Goal: Information Seeking & Learning: Learn about a topic

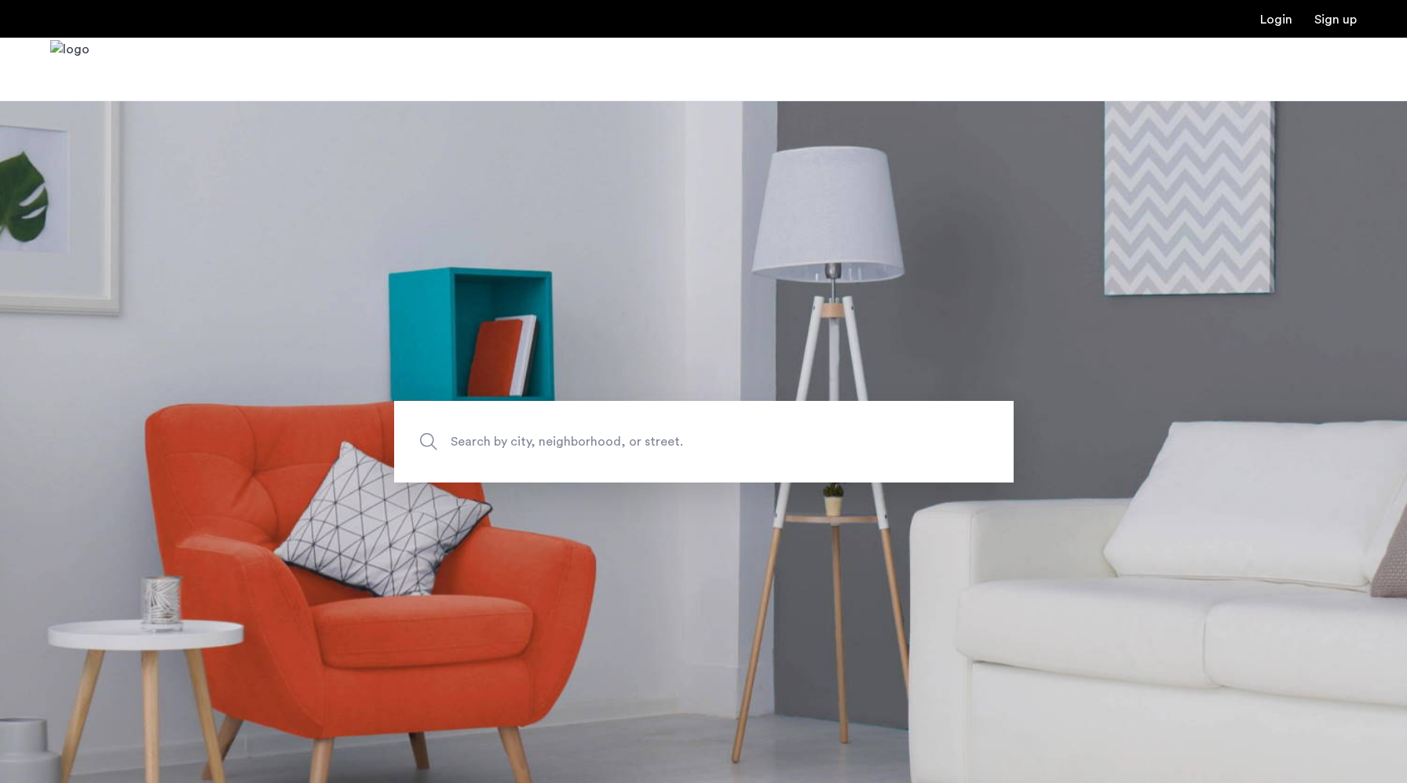
click at [508, 446] on span "Search by city, neighborhood, or street." at bounding box center [667, 442] width 433 height 21
click at [508, 446] on input "Search by city, neighborhood, or street." at bounding box center [703, 442] width 619 height 82
type input "**********"
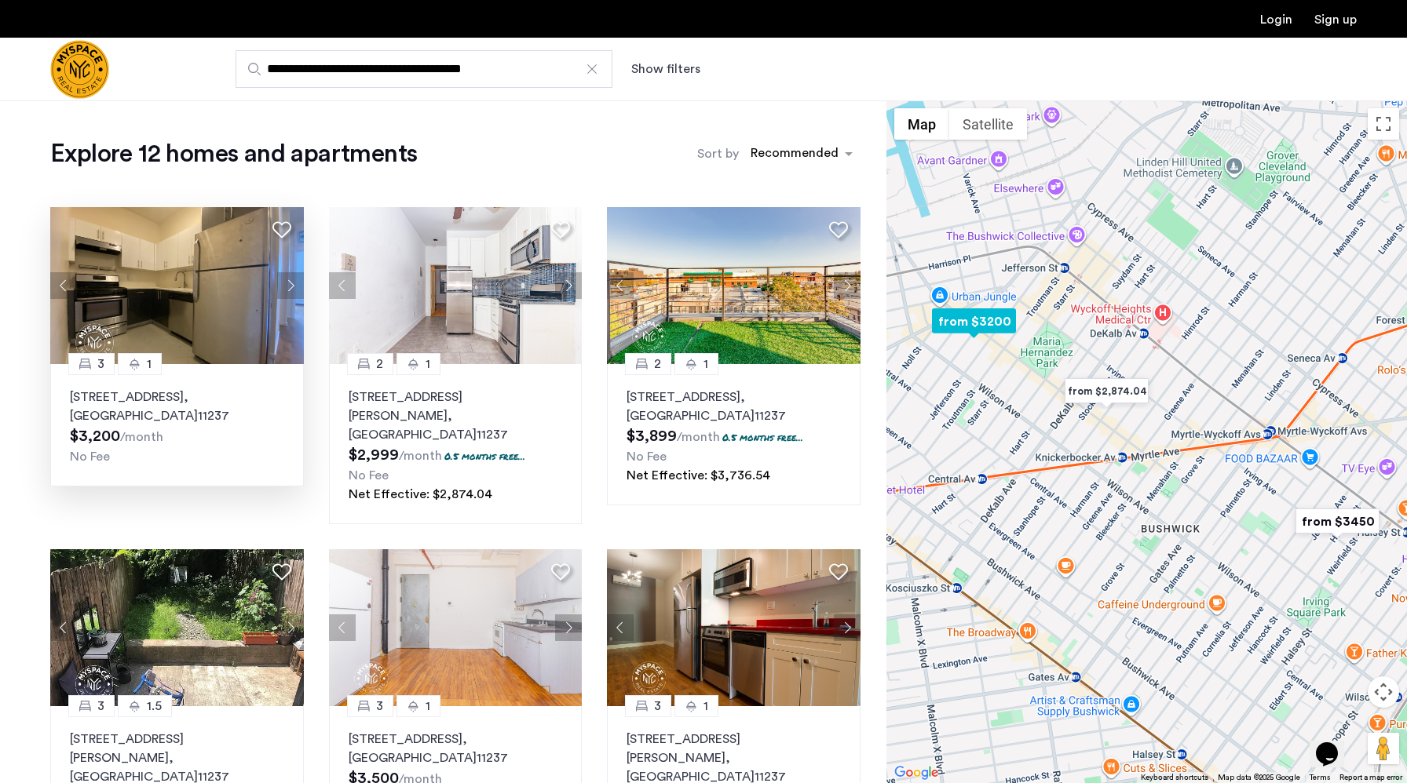
click at [134, 397] on p "[STREET_ADDRESS]" at bounding box center [177, 407] width 214 height 38
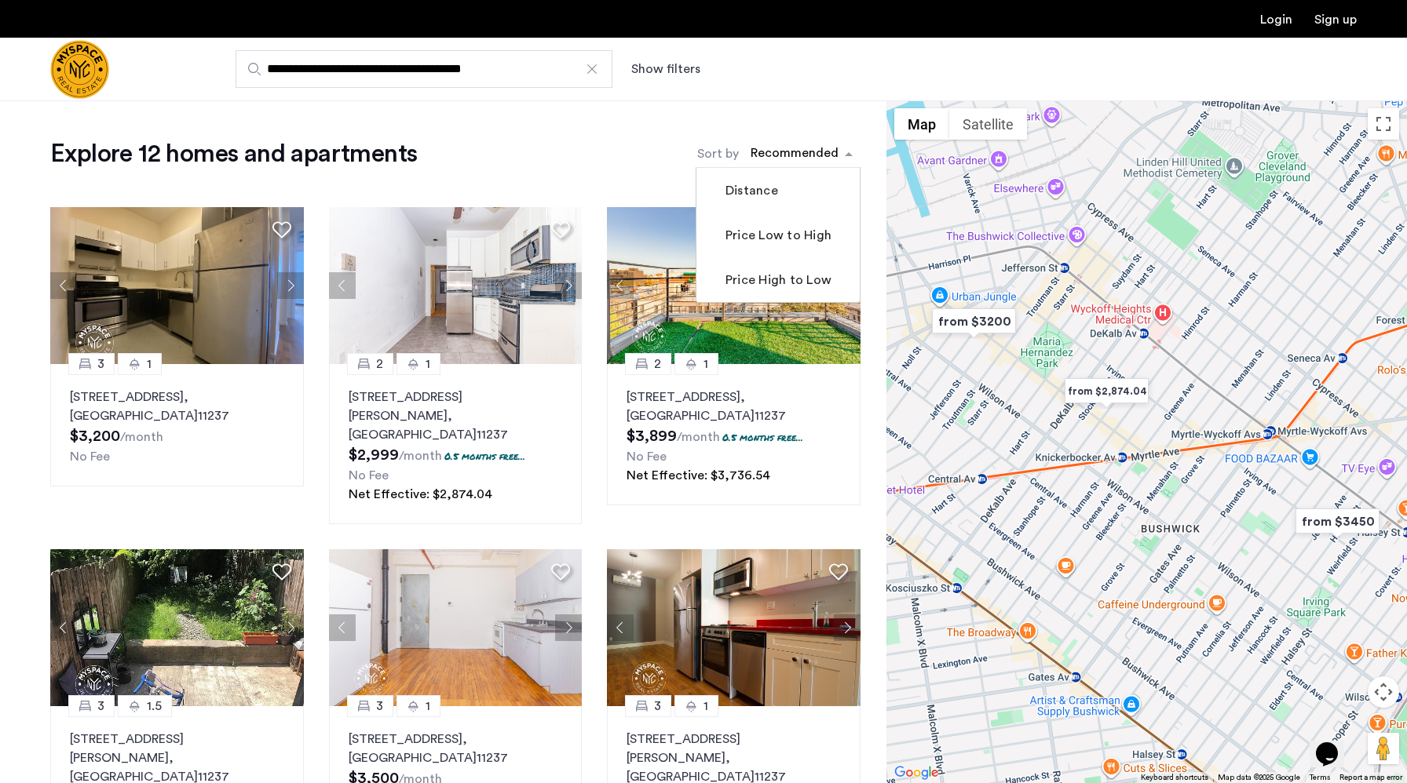
click at [824, 154] on div "sort-apartment" at bounding box center [794, 155] width 93 height 21
click at [791, 234] on label "Price Low to High" at bounding box center [776, 235] width 109 height 19
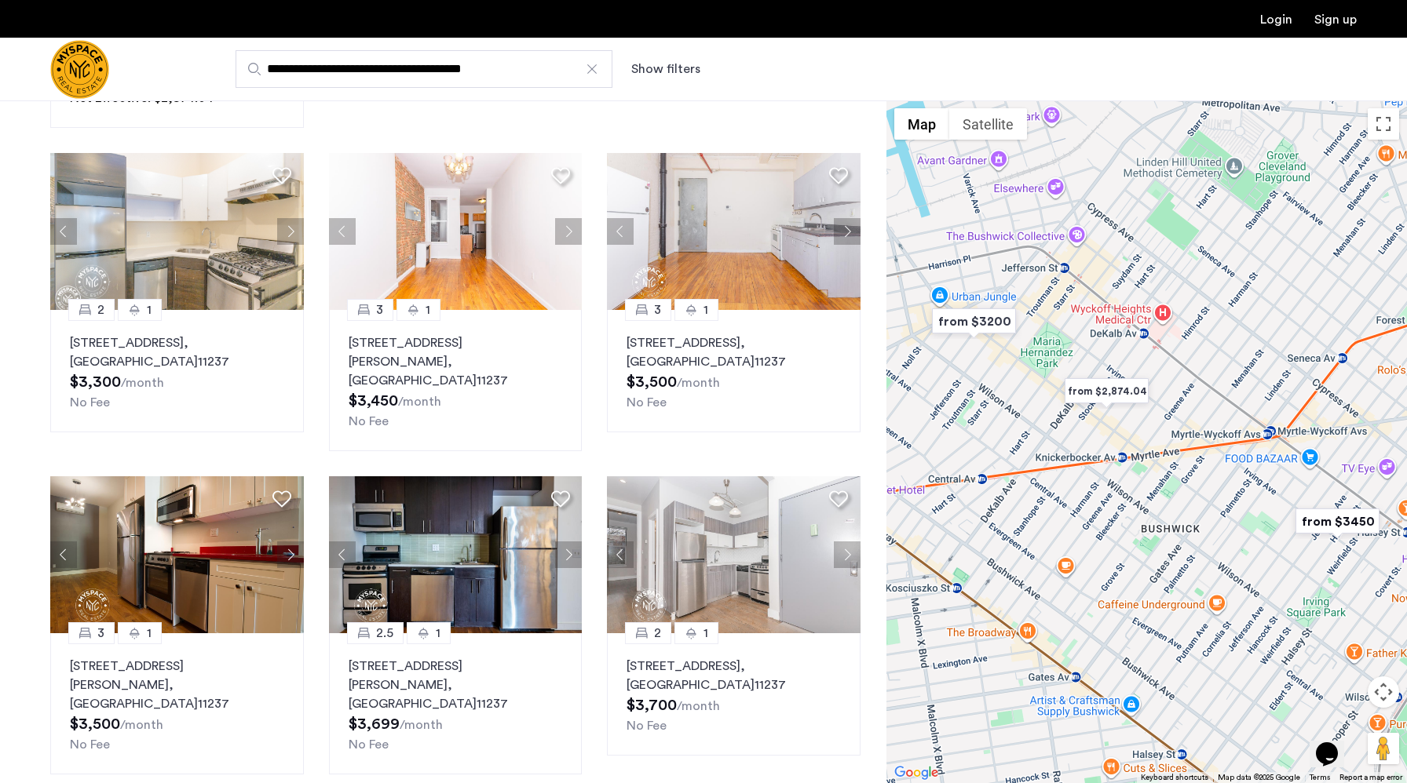
scroll to position [400, 0]
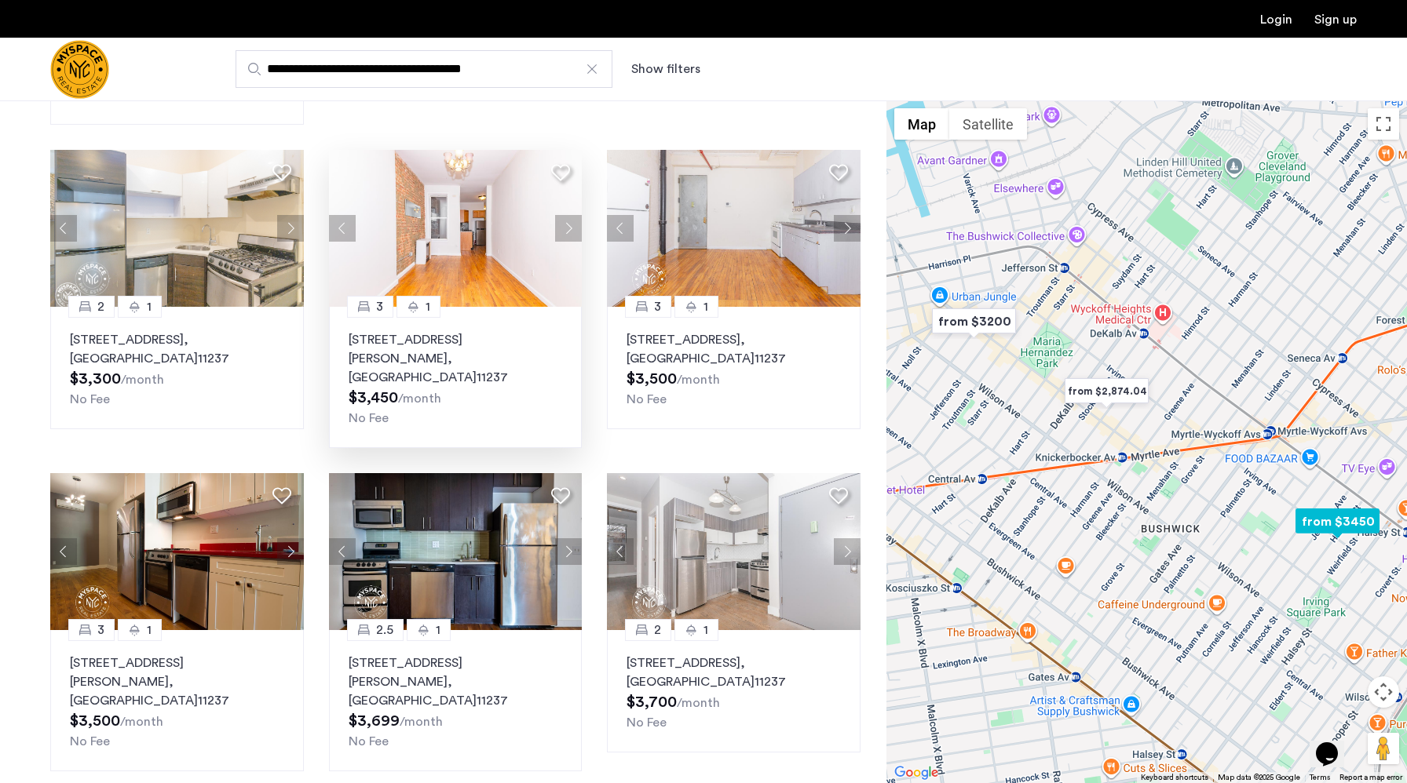
click at [418, 331] on p "[STREET_ADDRESS][PERSON_NAME]" at bounding box center [456, 359] width 214 height 57
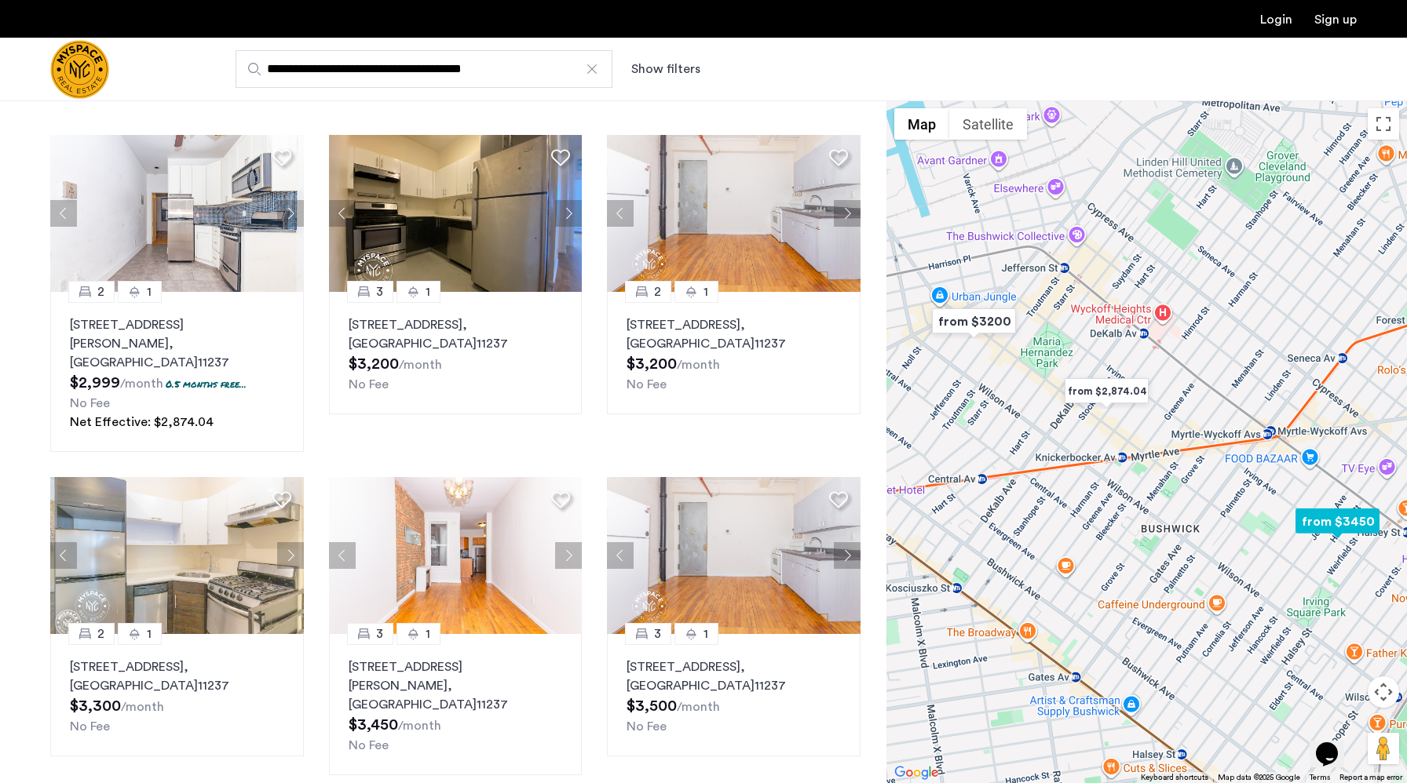
scroll to position [0, 0]
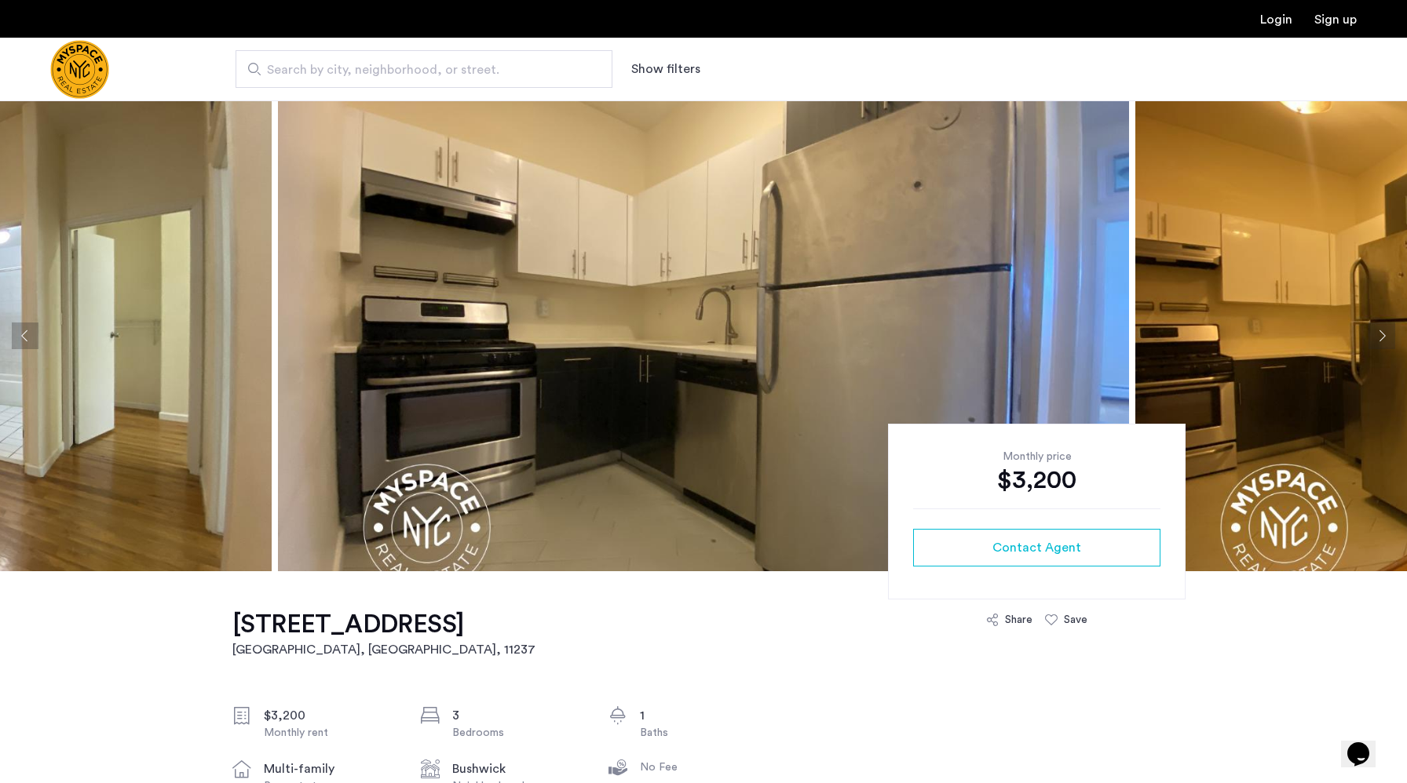
click at [1380, 336] on button "Next apartment" at bounding box center [1381, 336] width 27 height 27
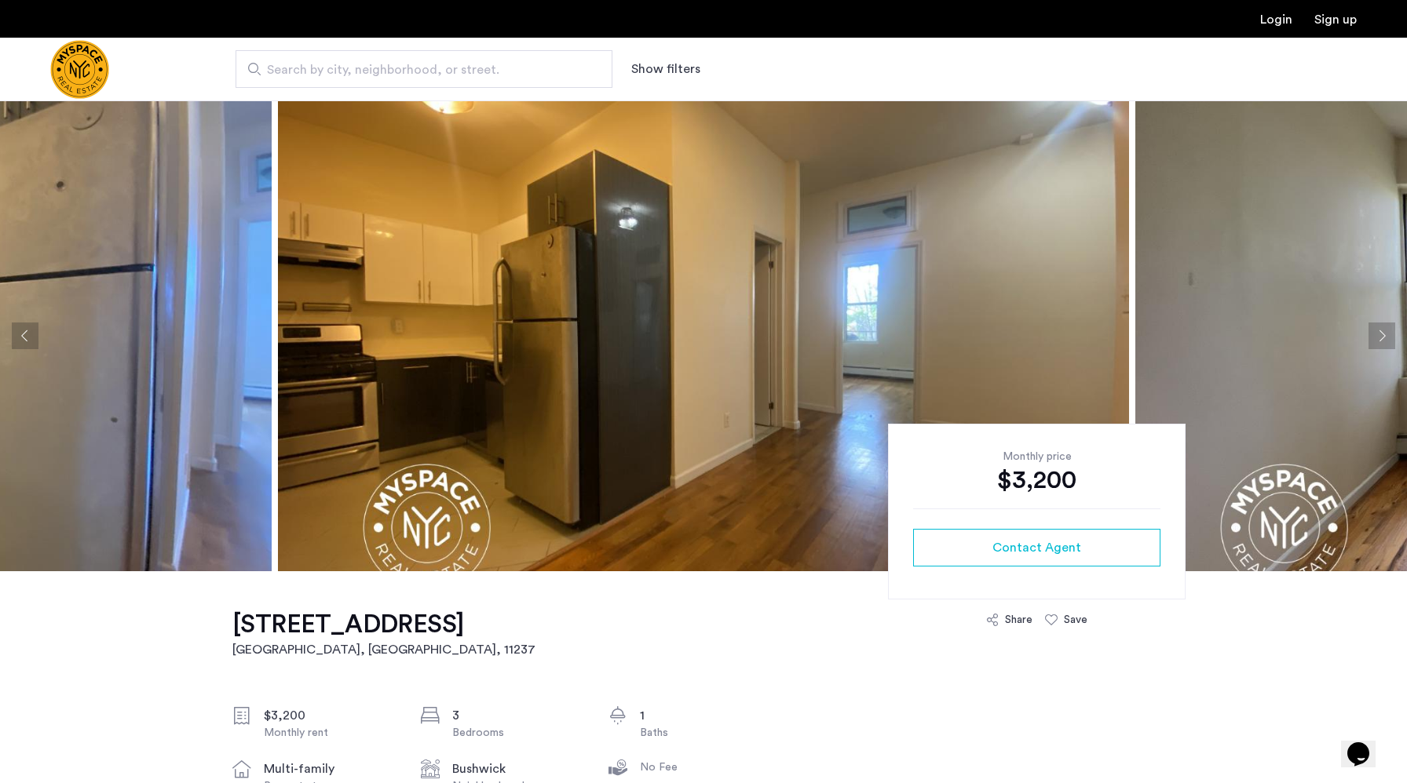
click at [1380, 336] on button "Next apartment" at bounding box center [1381, 336] width 27 height 27
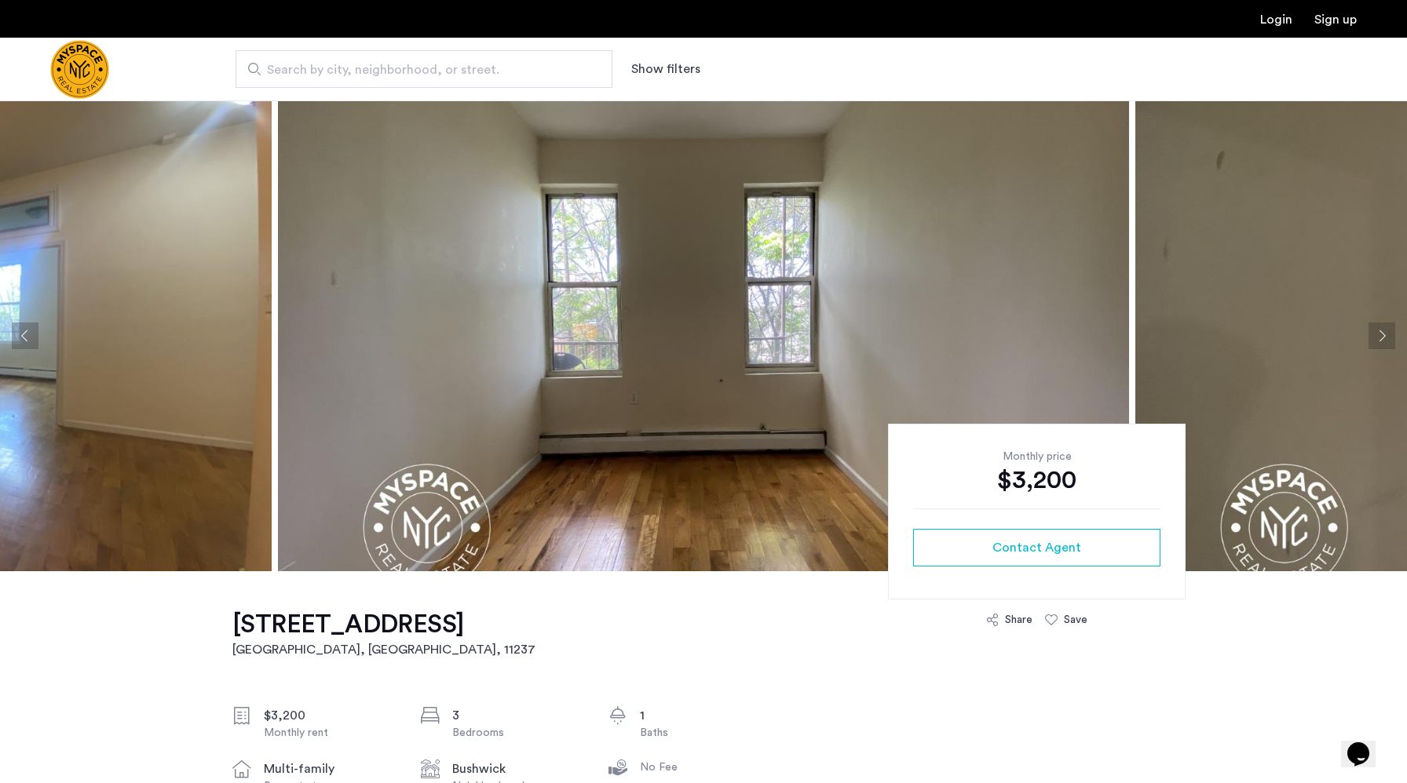
click at [1380, 336] on button "Next apartment" at bounding box center [1381, 336] width 27 height 27
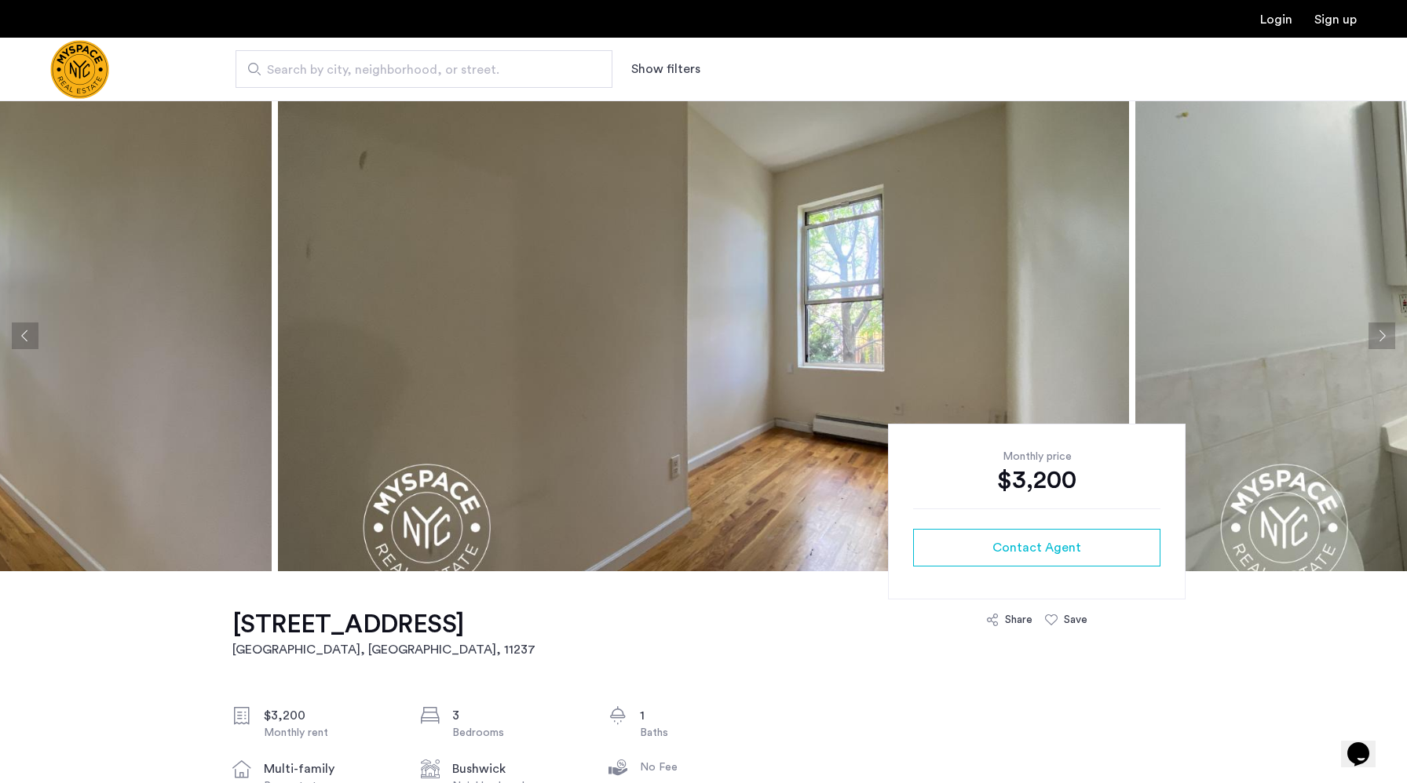
click at [1380, 336] on button "Next apartment" at bounding box center [1381, 336] width 27 height 27
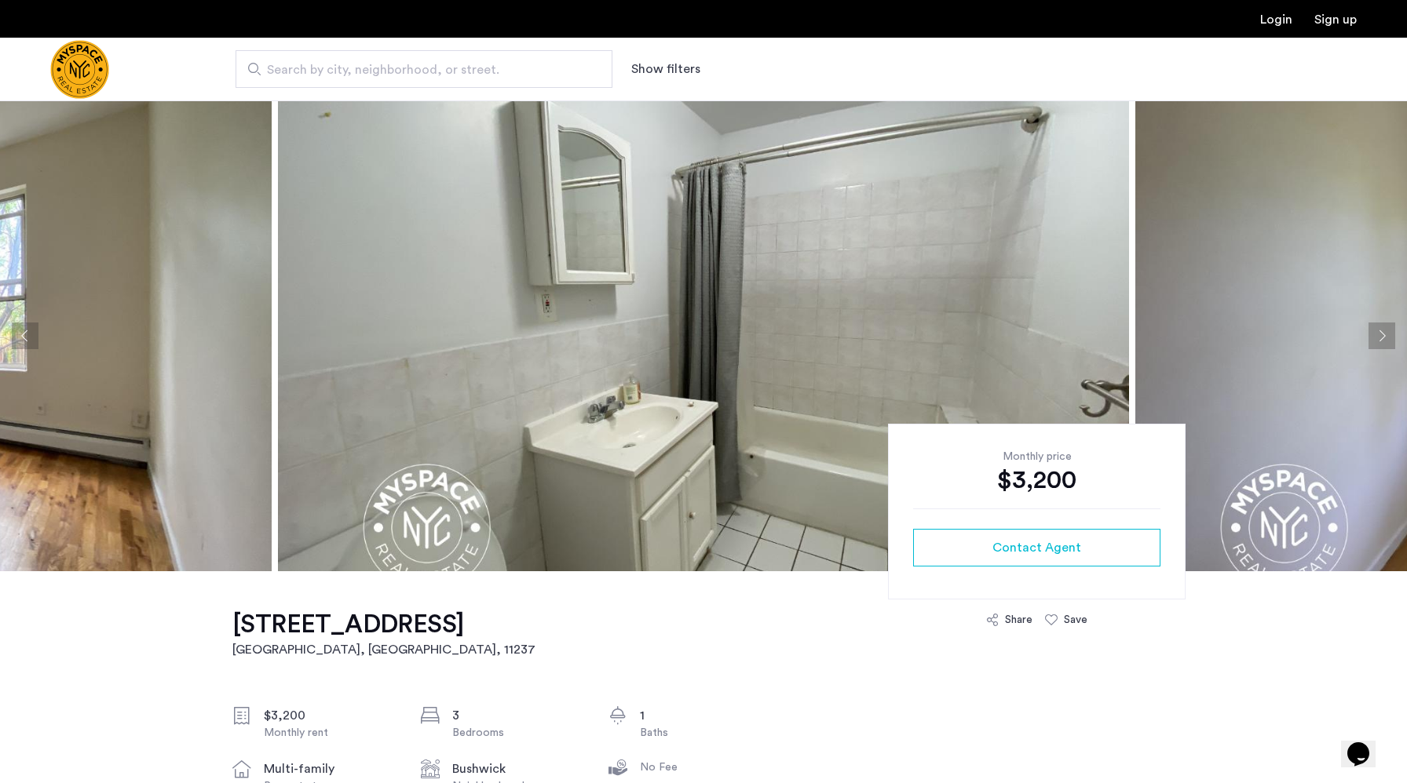
click at [1380, 336] on button "Next apartment" at bounding box center [1381, 336] width 27 height 27
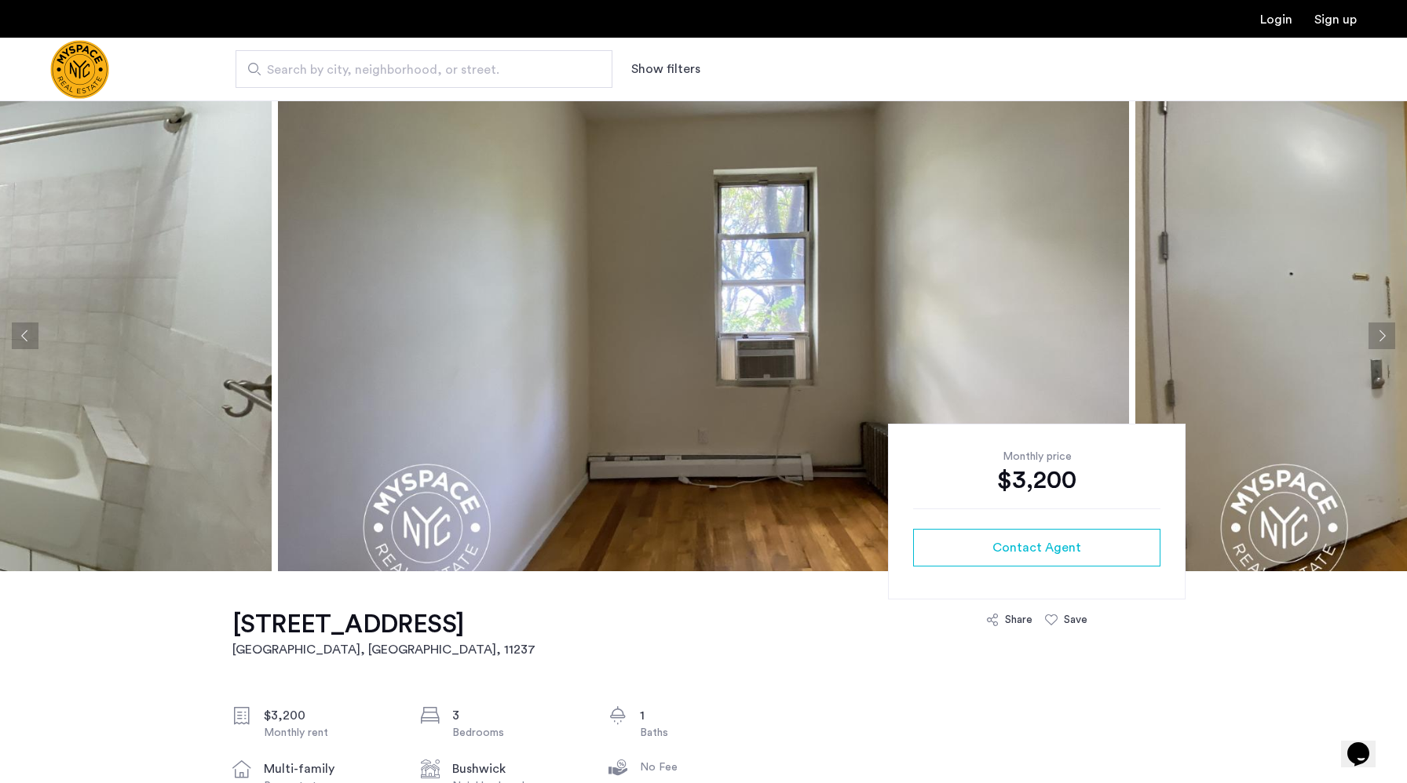
click at [18, 331] on button "Previous apartment" at bounding box center [25, 336] width 27 height 27
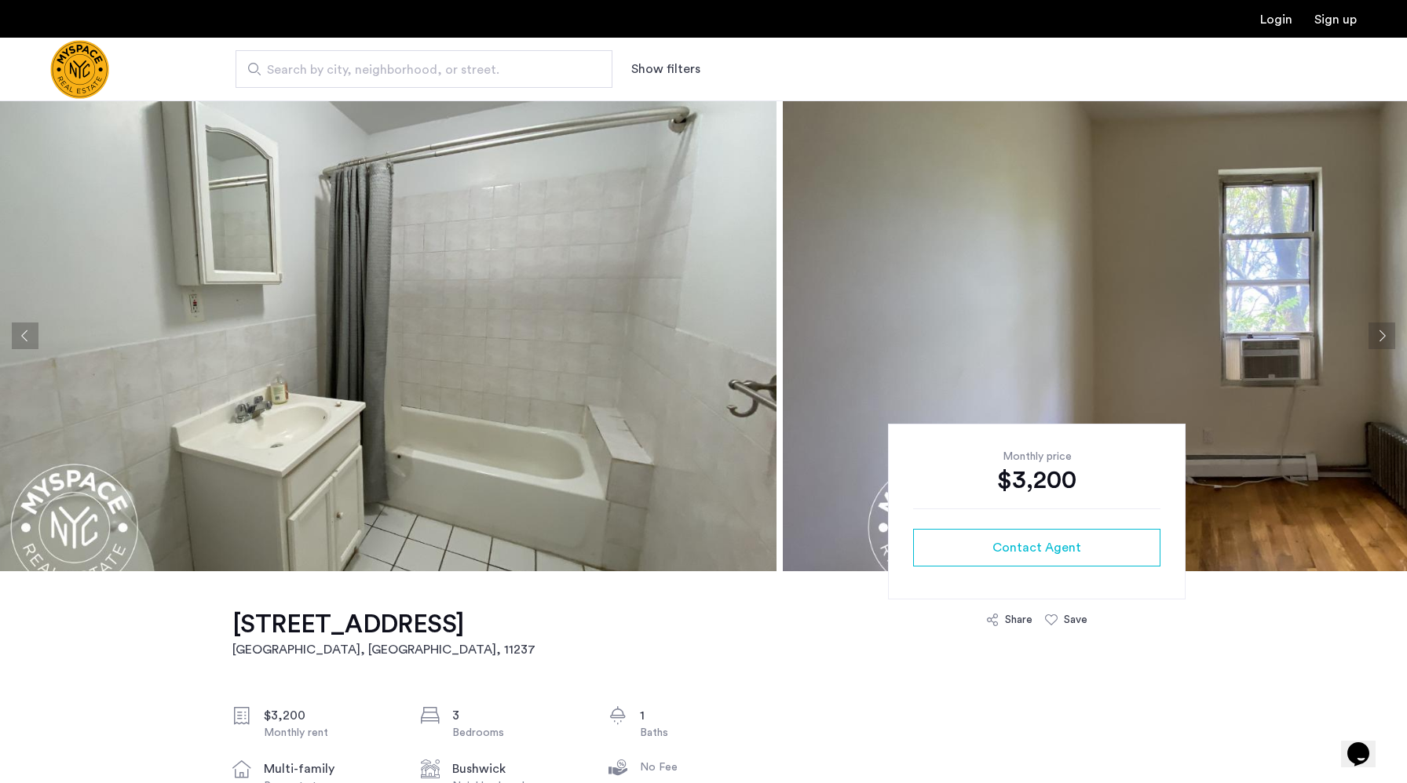
drag, startPoint x: 847, startPoint y: 377, endPoint x: 231, endPoint y: 453, distance: 621.0
click at [231, 453] on img at bounding box center [350, 335] width 851 height 471
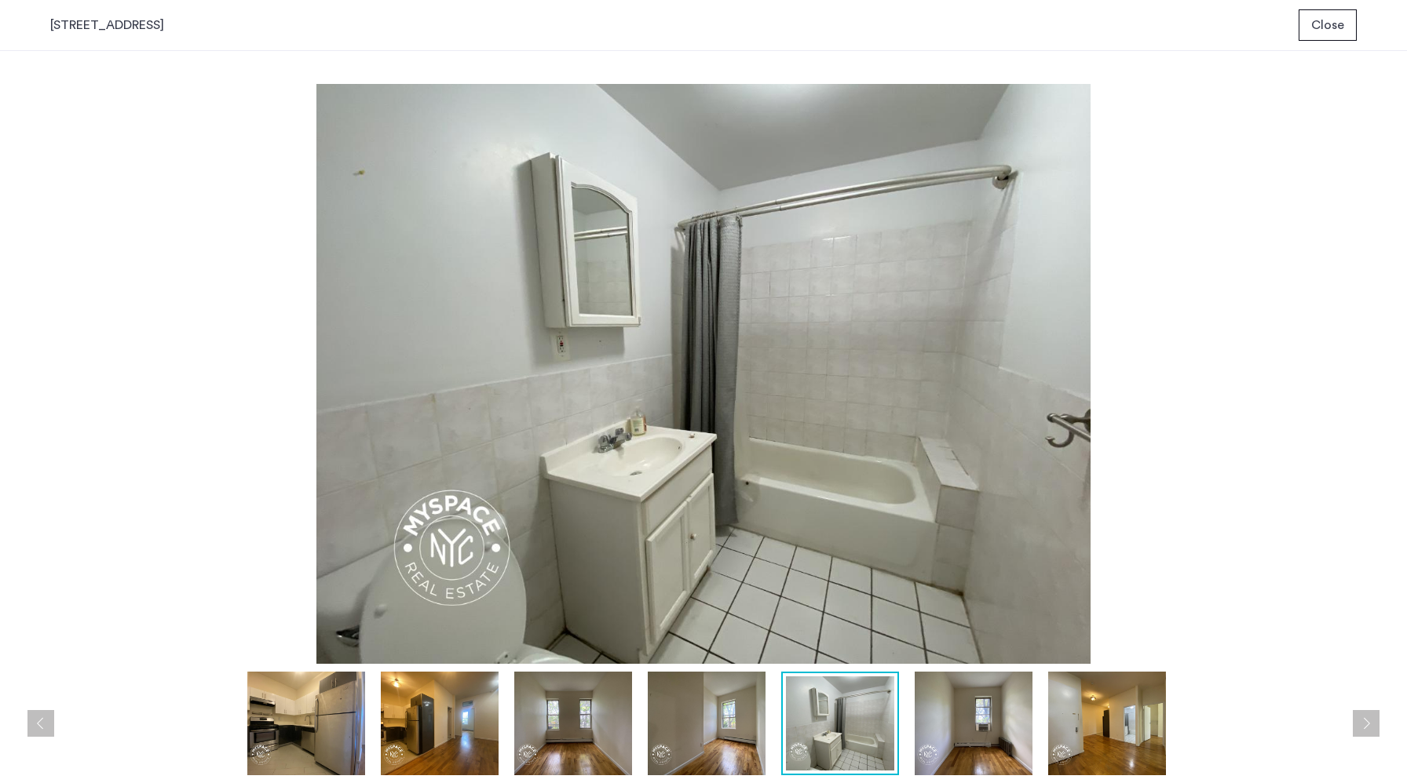
click at [1365, 725] on button "Next apartment" at bounding box center [1366, 723] width 27 height 27
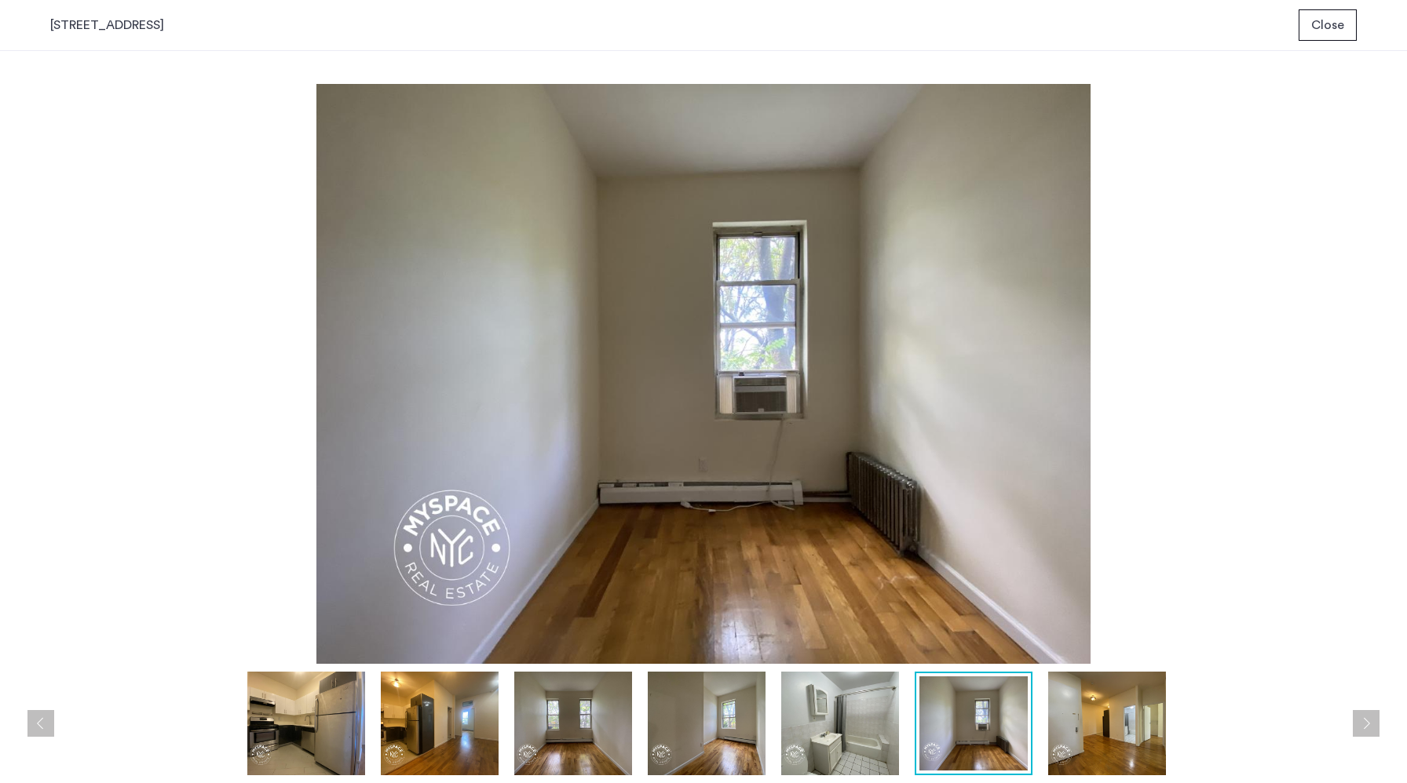
click at [1365, 725] on button "Next apartment" at bounding box center [1366, 723] width 27 height 27
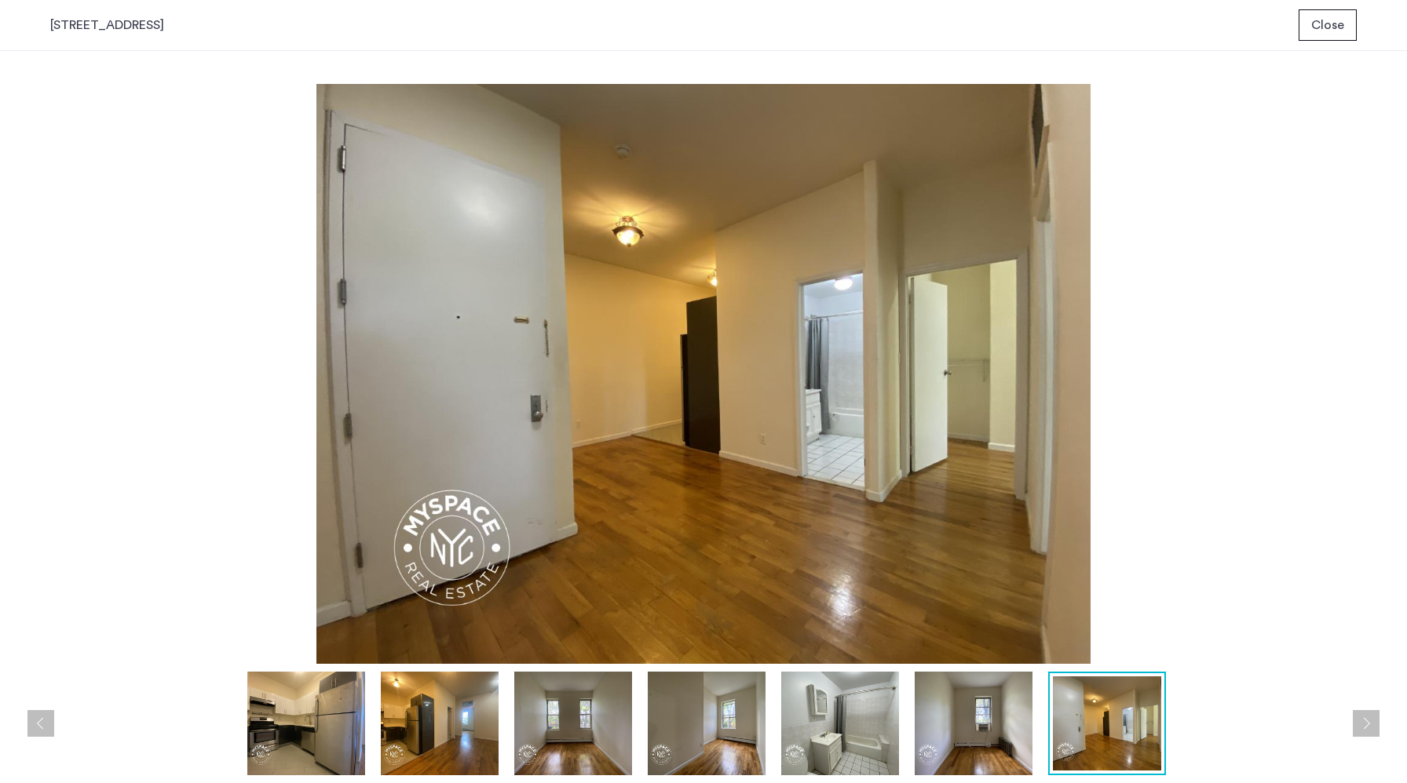
click at [1367, 720] on button "Next apartment" at bounding box center [1366, 723] width 27 height 27
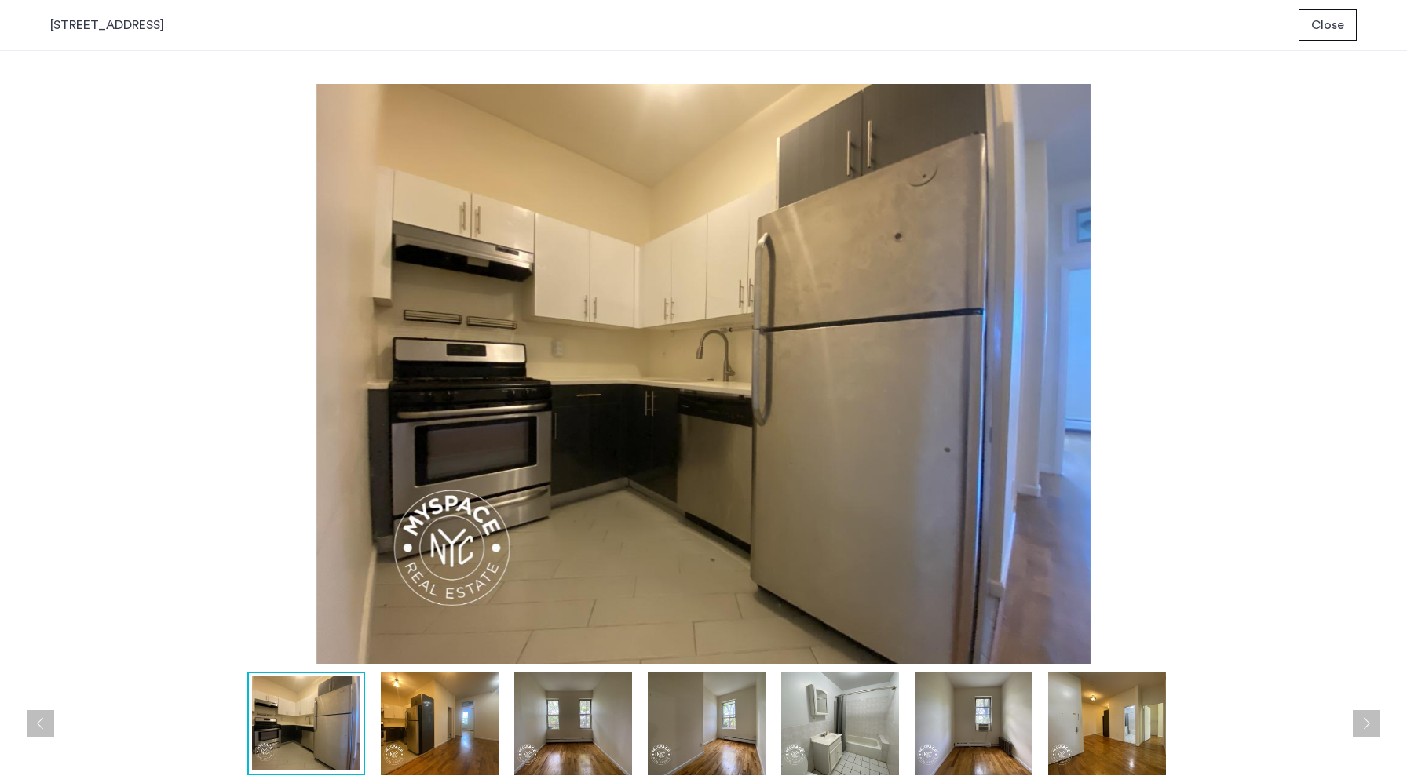
click at [1367, 721] on button "Next apartment" at bounding box center [1366, 723] width 27 height 27
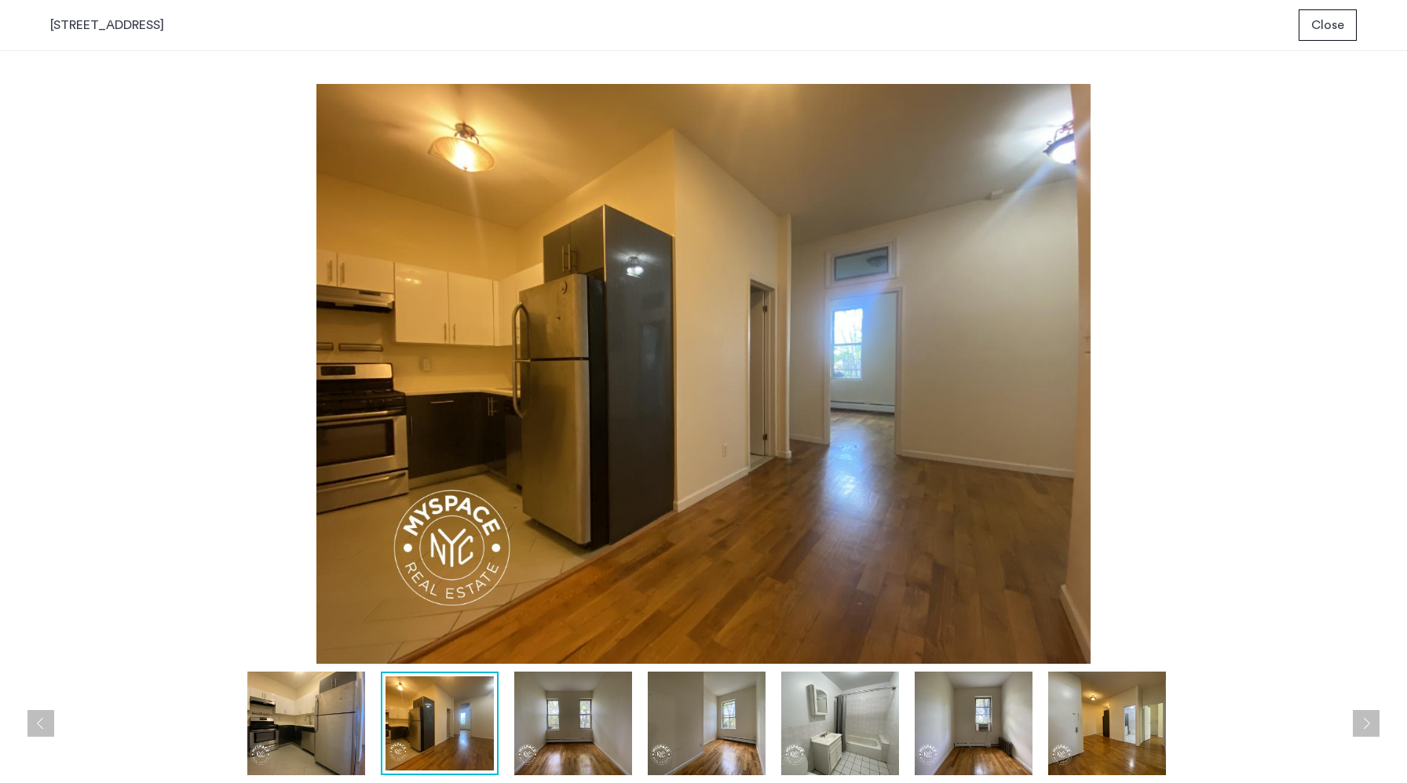
click at [1367, 721] on button "Next apartment" at bounding box center [1366, 723] width 27 height 27
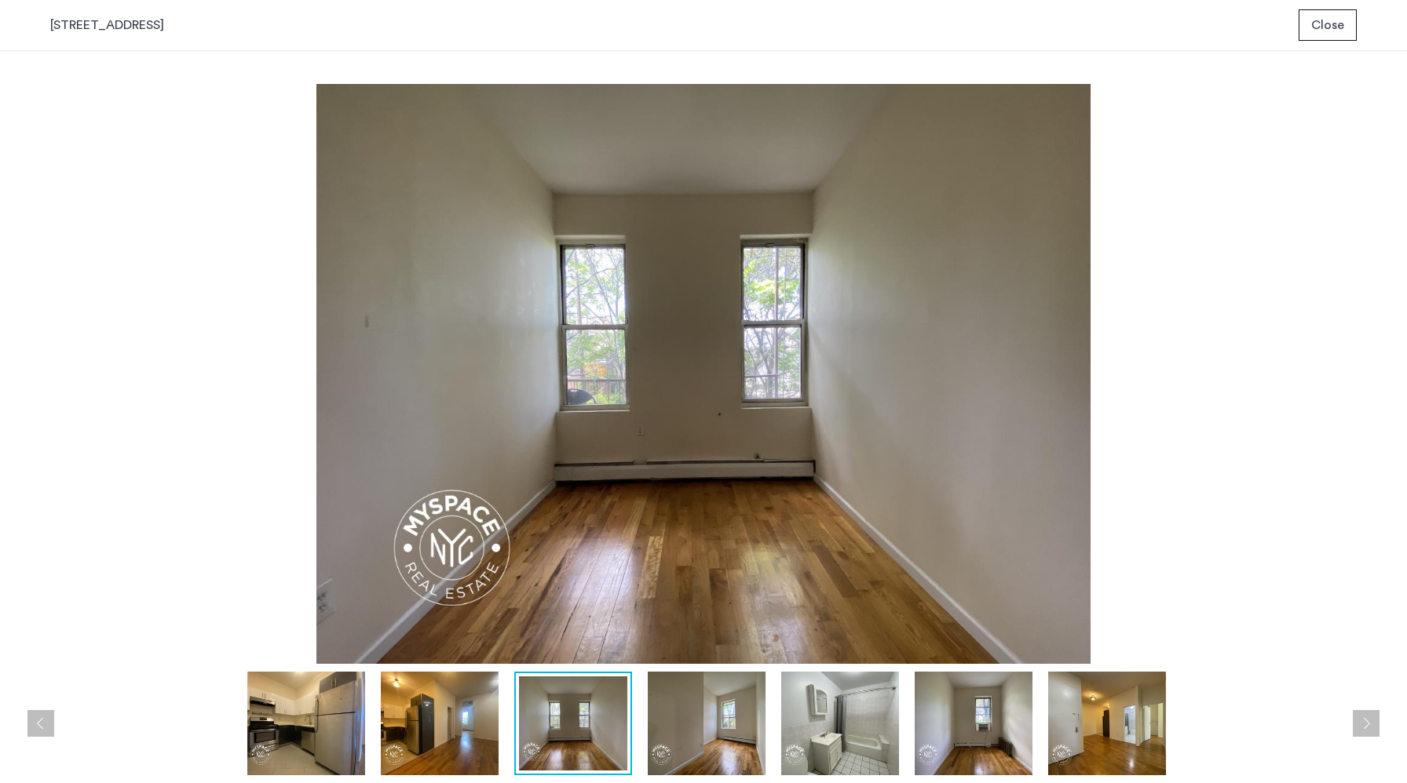
click at [1367, 721] on button "Next apartment" at bounding box center [1366, 723] width 27 height 27
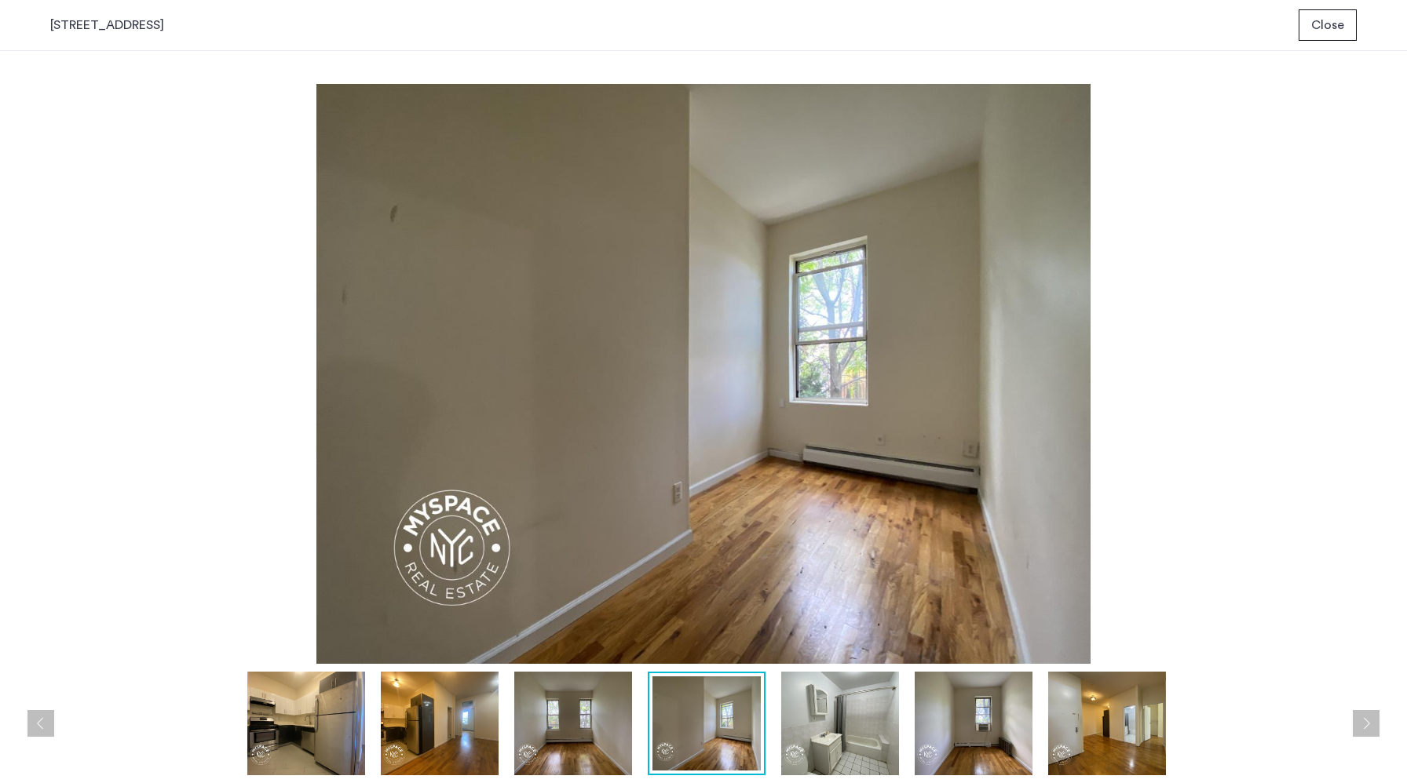
click at [1367, 721] on button "Next apartment" at bounding box center [1366, 723] width 27 height 27
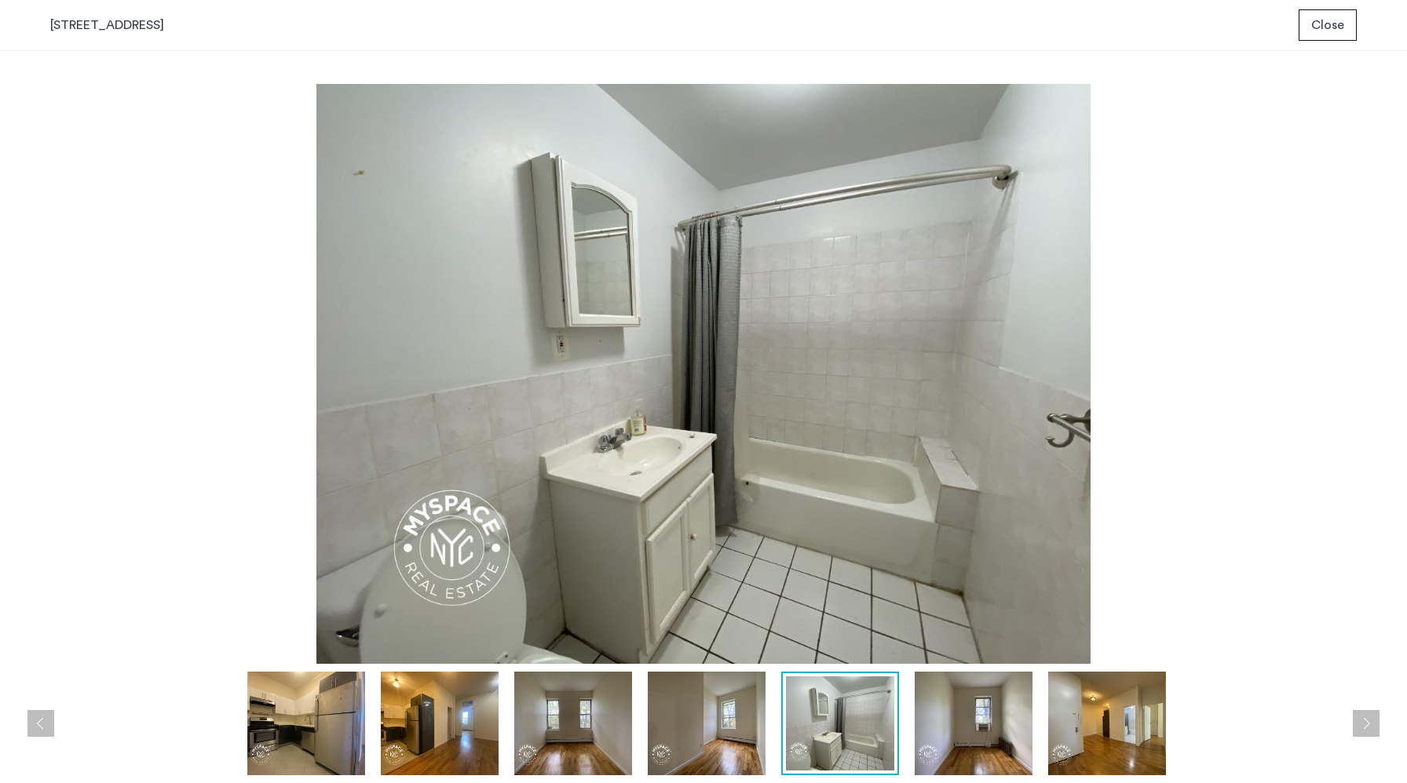
click at [1367, 721] on button "Next apartment" at bounding box center [1366, 723] width 27 height 27
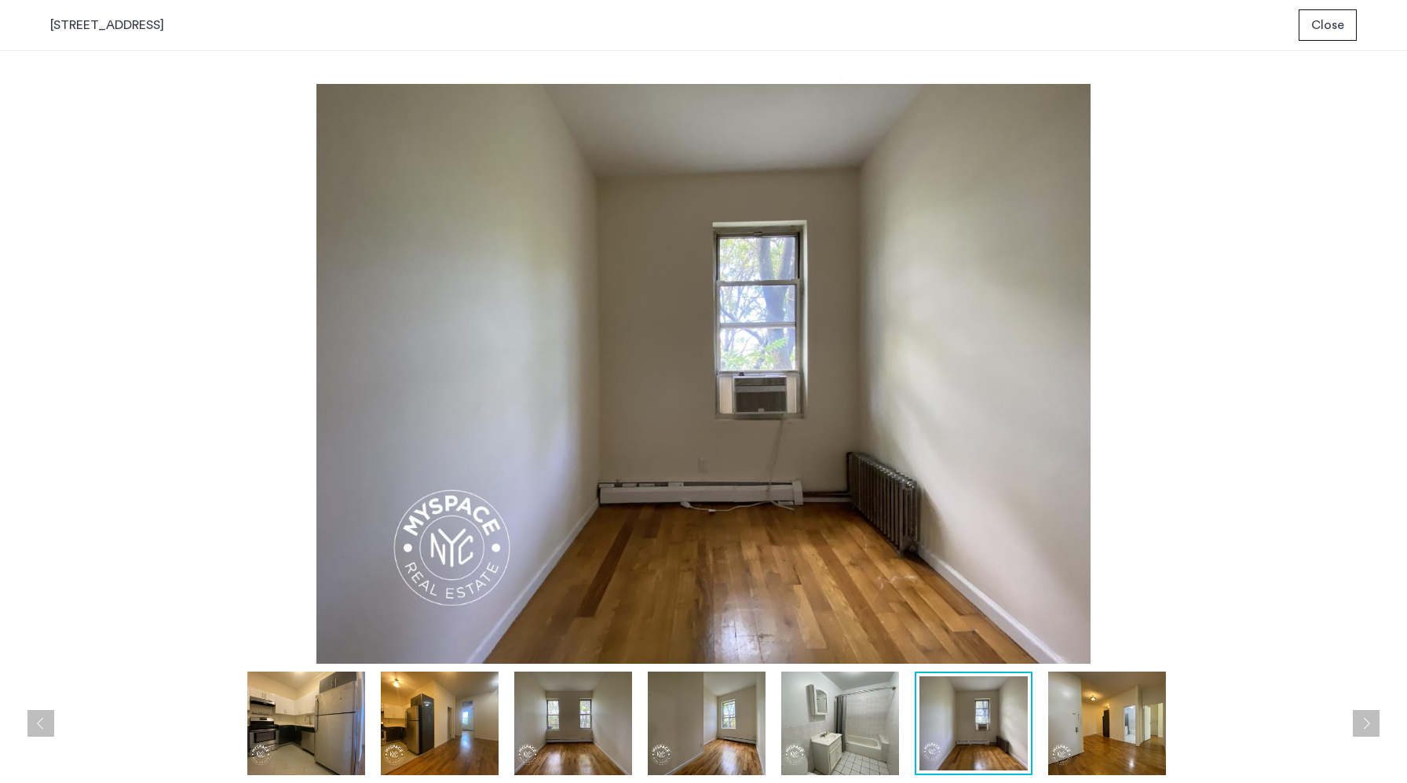
click at [1367, 721] on button "Next apartment" at bounding box center [1366, 723] width 27 height 27
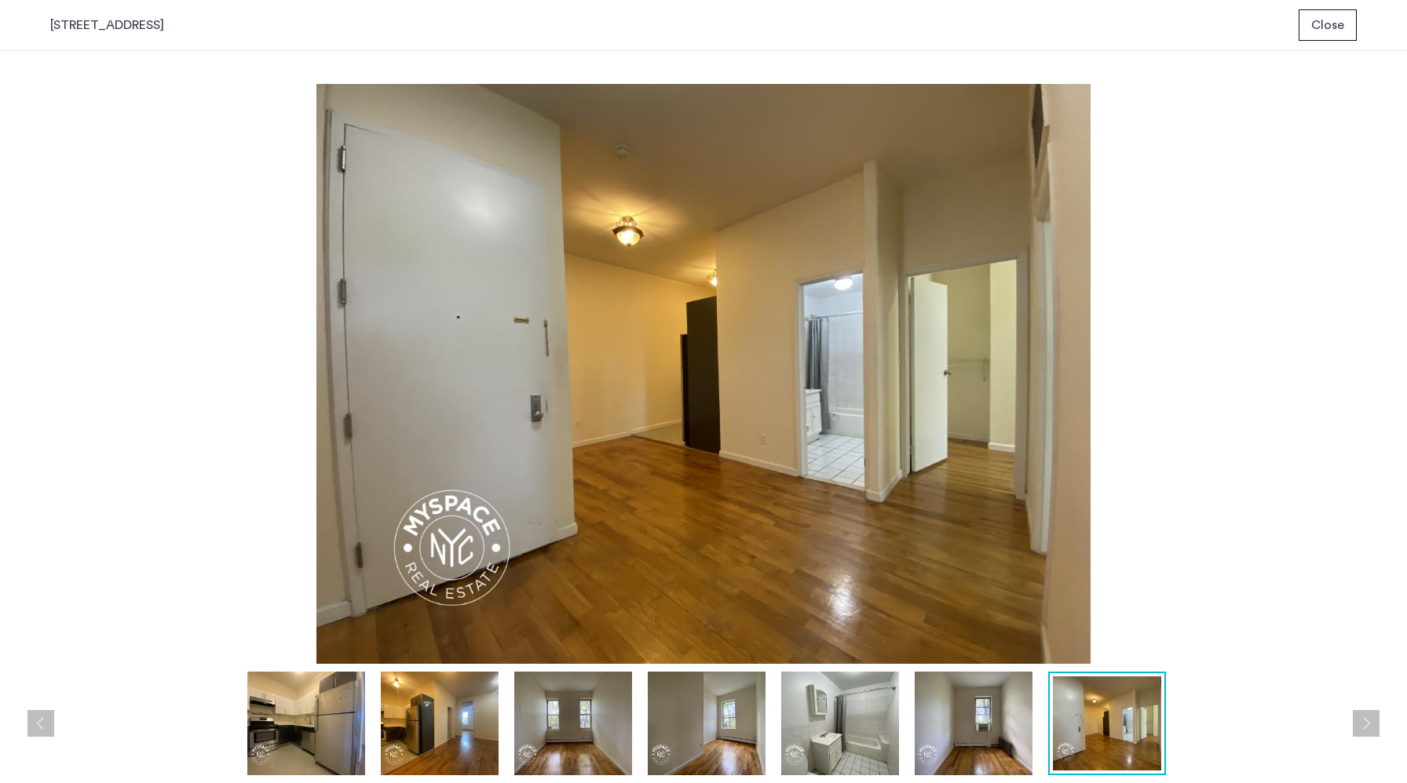
click at [433, 729] on img at bounding box center [440, 724] width 118 height 104
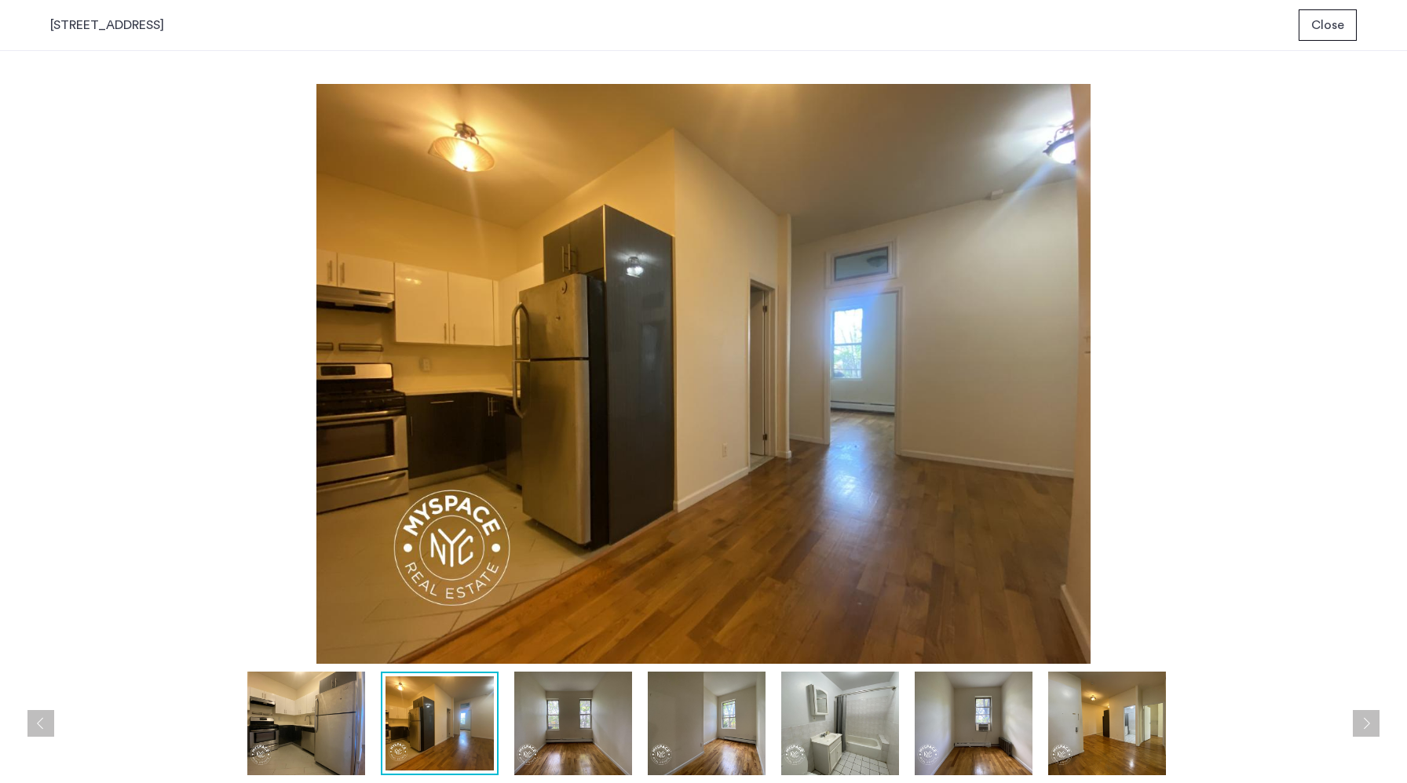
click at [1093, 757] on img at bounding box center [1107, 724] width 118 height 104
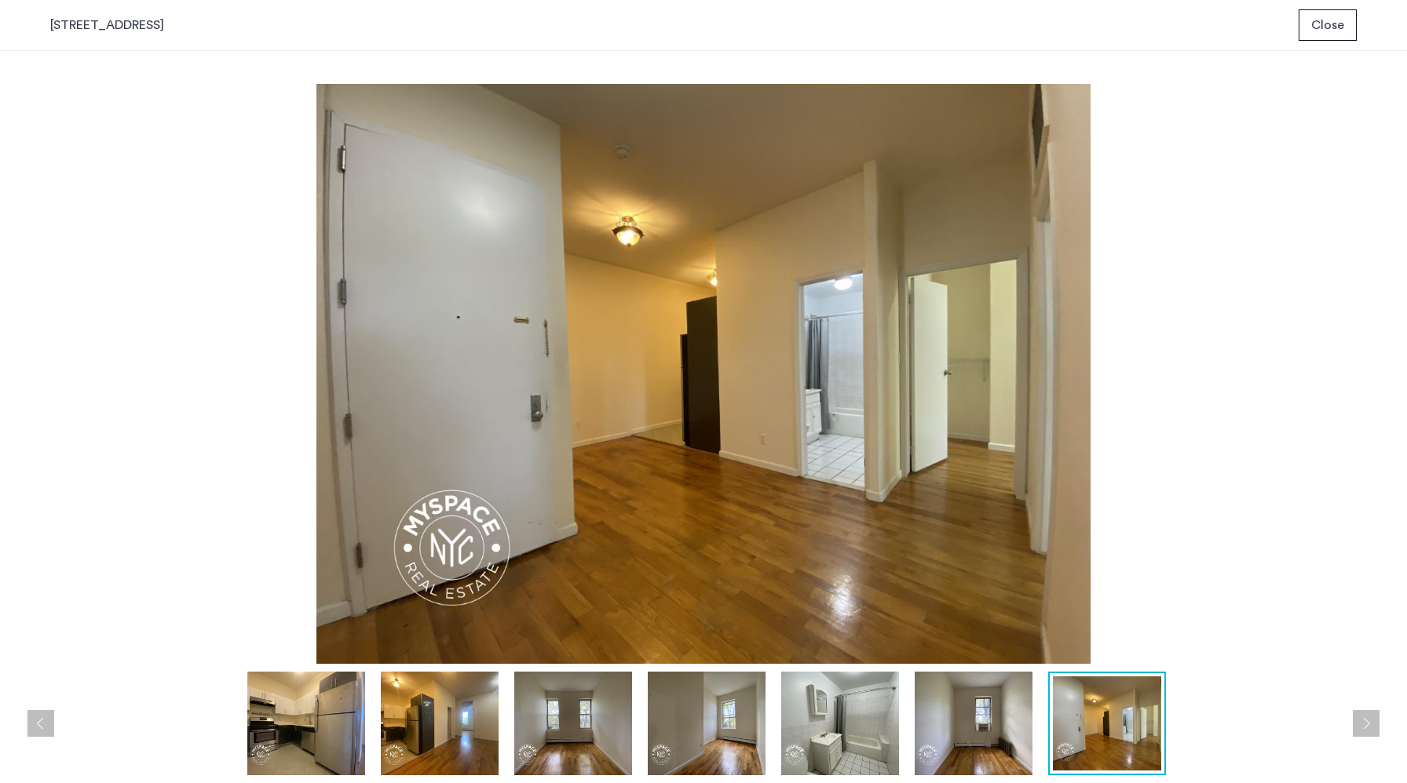
click at [985, 737] on img at bounding box center [974, 724] width 118 height 104
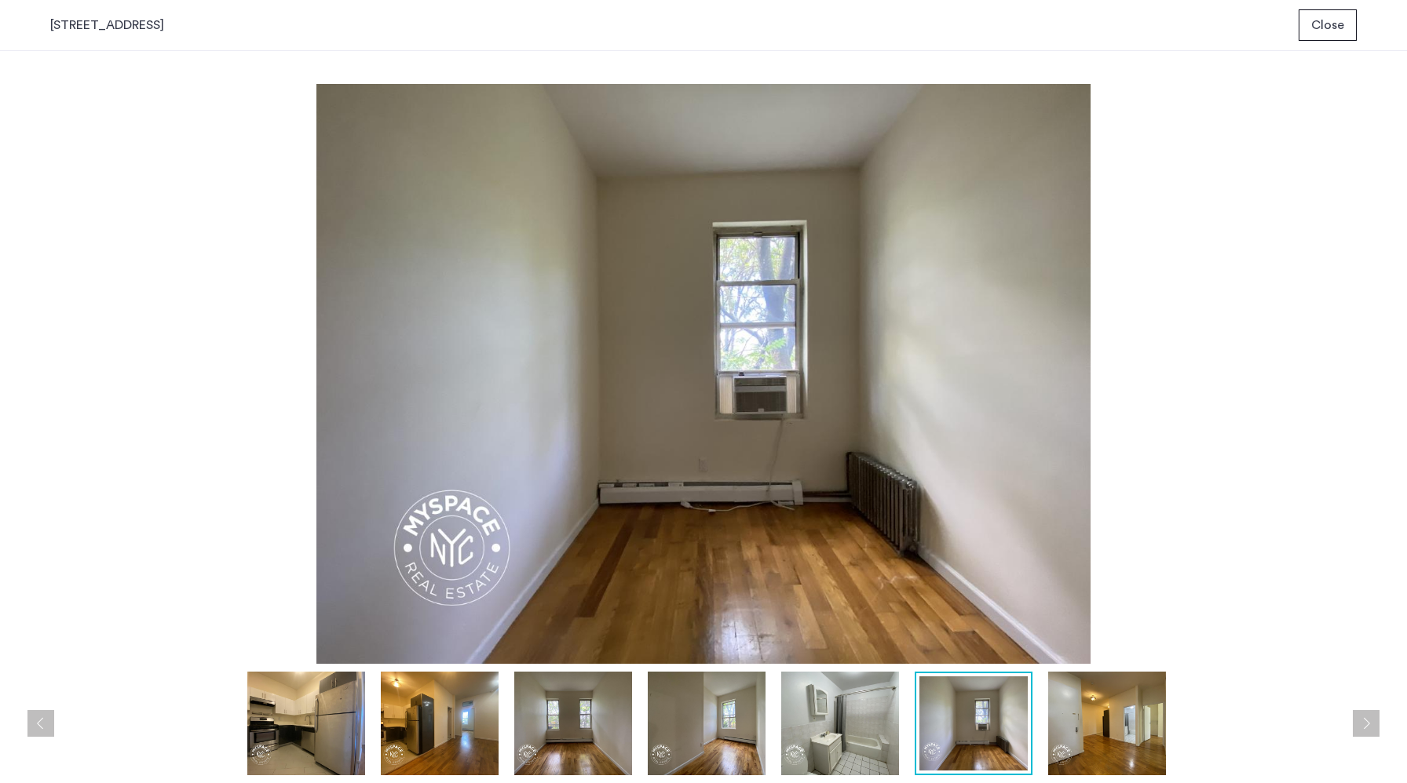
click at [1091, 739] on img at bounding box center [1107, 724] width 118 height 104
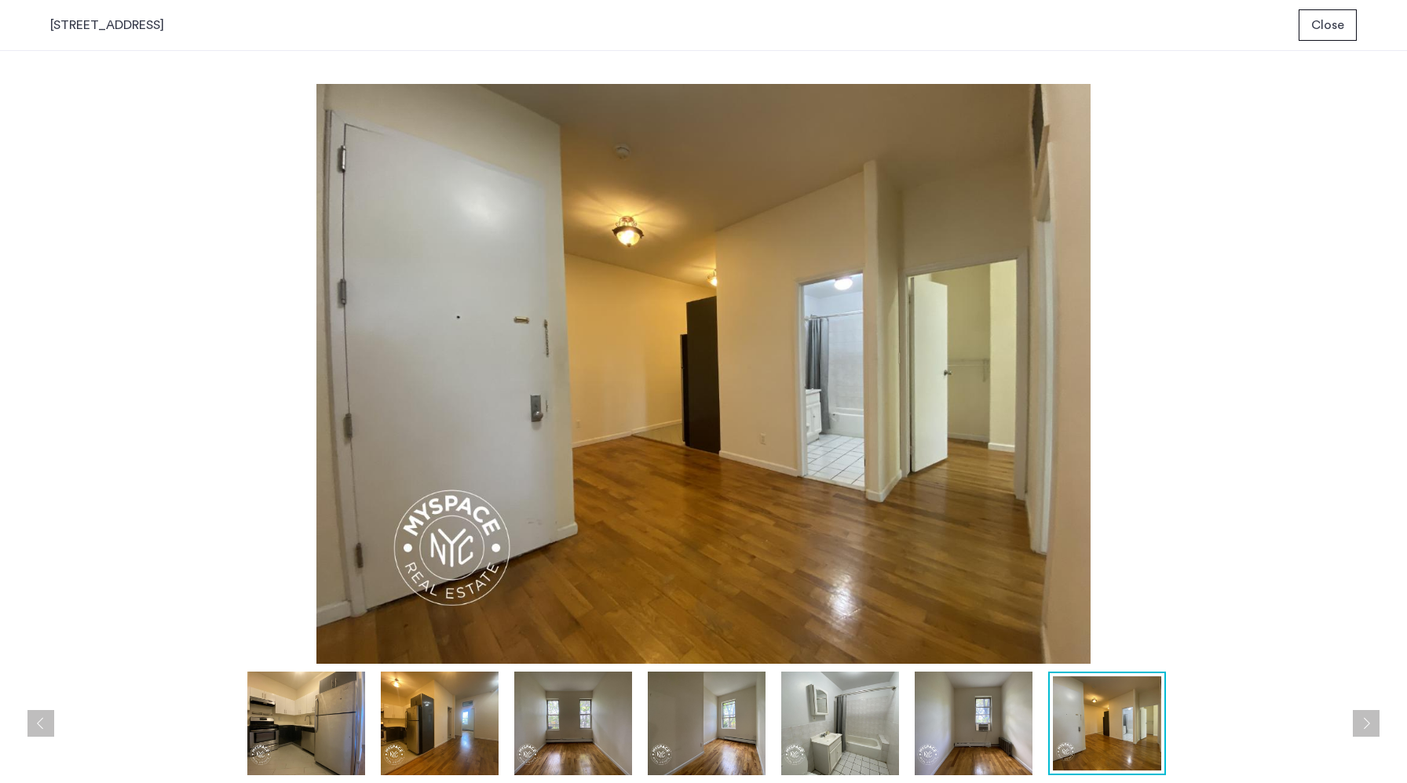
click at [1372, 729] on button "Next apartment" at bounding box center [1366, 723] width 27 height 27
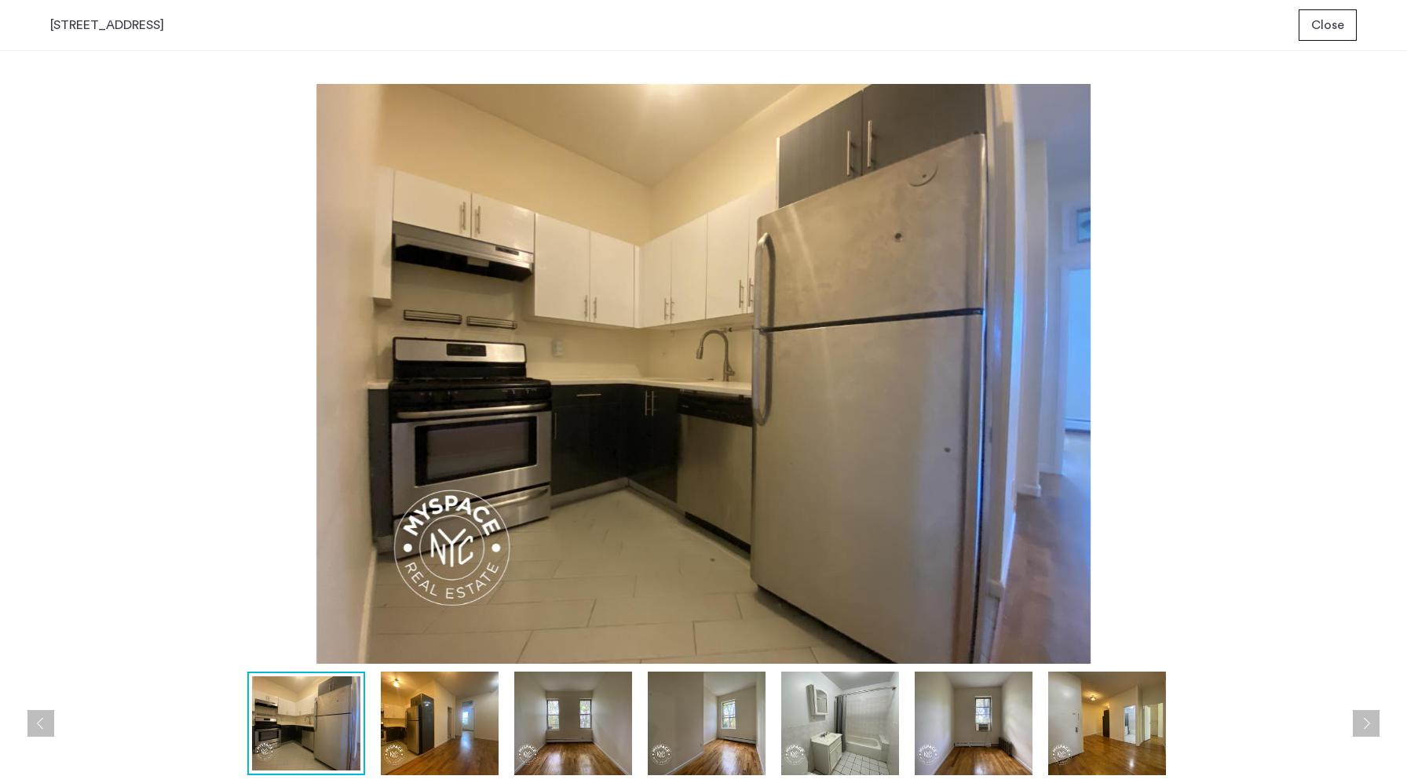
click at [1372, 729] on button "Next apartment" at bounding box center [1366, 723] width 27 height 27
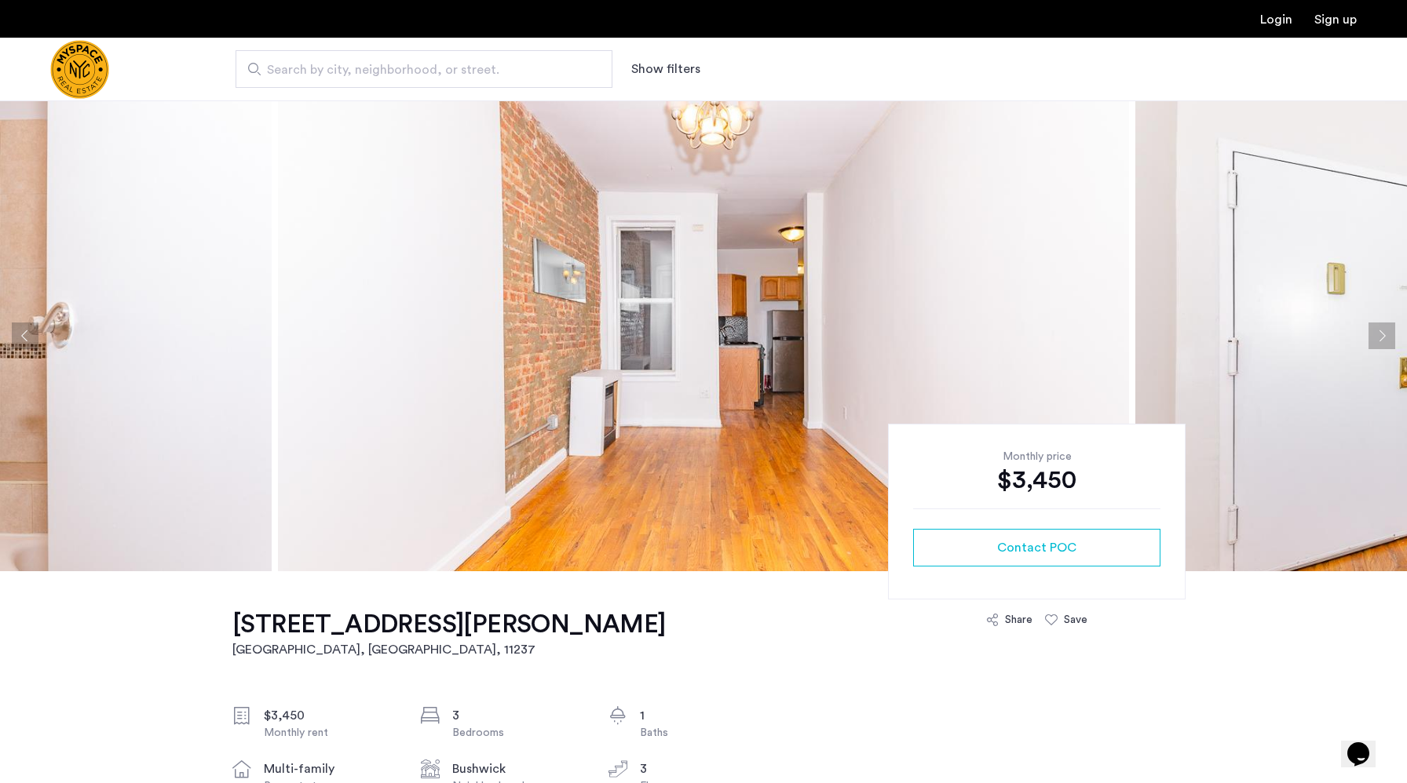
click at [1379, 334] on button "Next apartment" at bounding box center [1381, 336] width 27 height 27
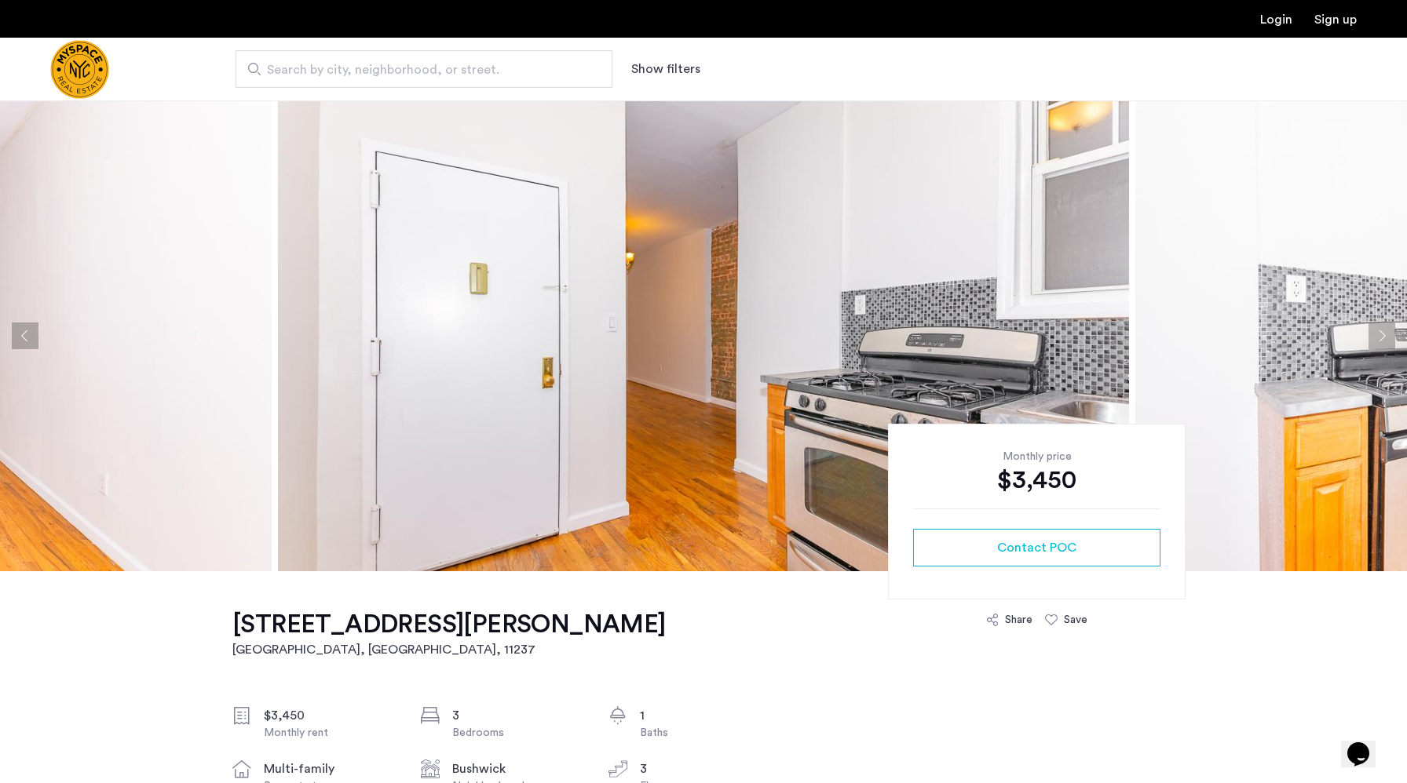
click at [1379, 334] on button "Next apartment" at bounding box center [1381, 336] width 27 height 27
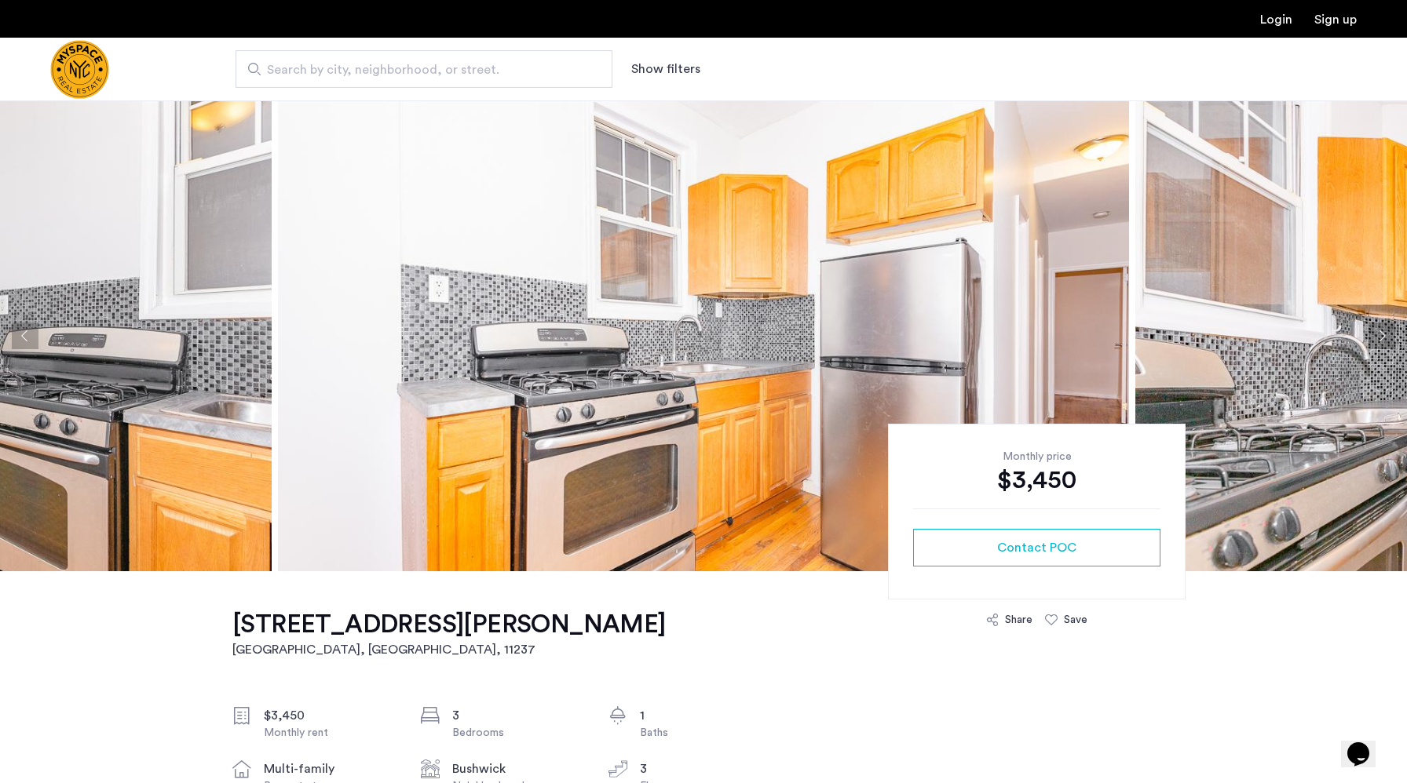
click at [1379, 334] on button "Next apartment" at bounding box center [1381, 336] width 27 height 27
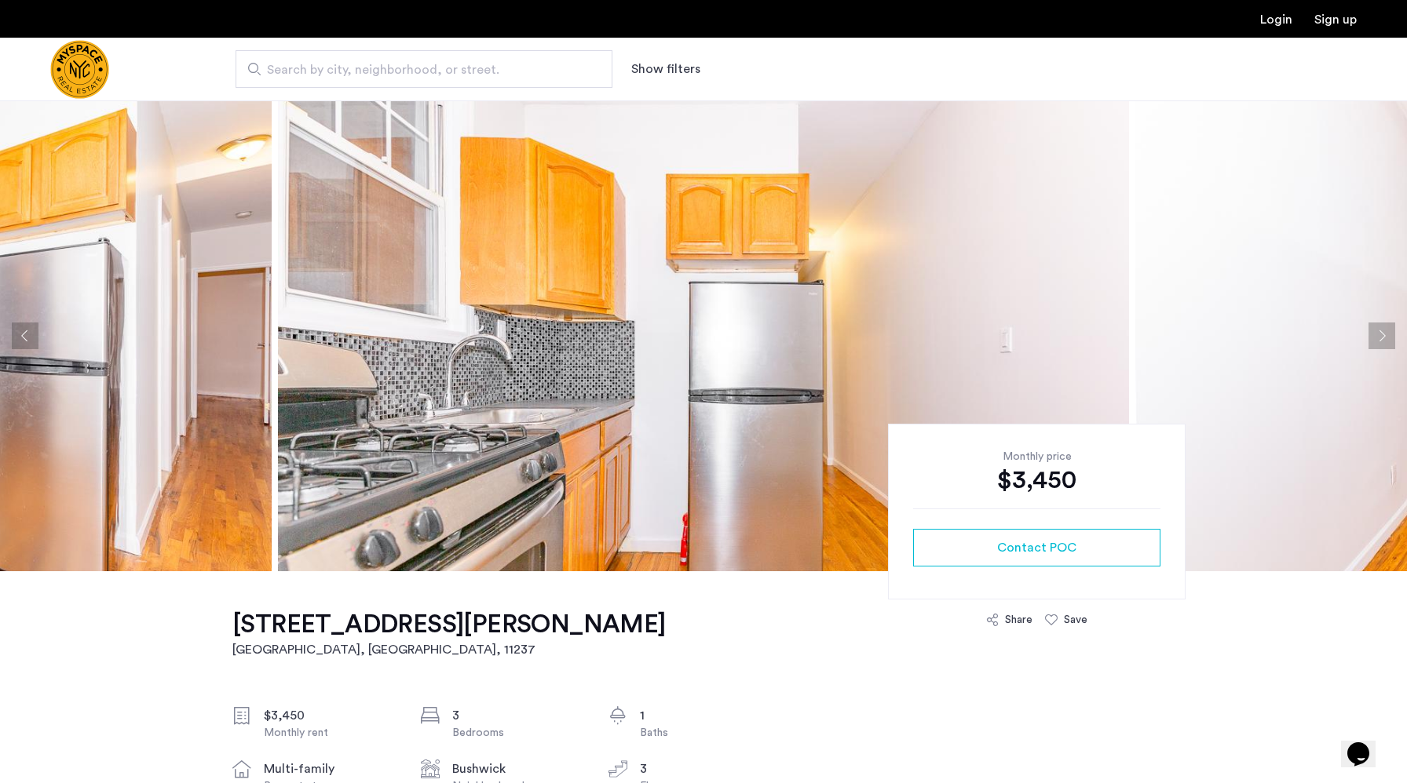
click at [1379, 334] on button "Next apartment" at bounding box center [1381, 336] width 27 height 27
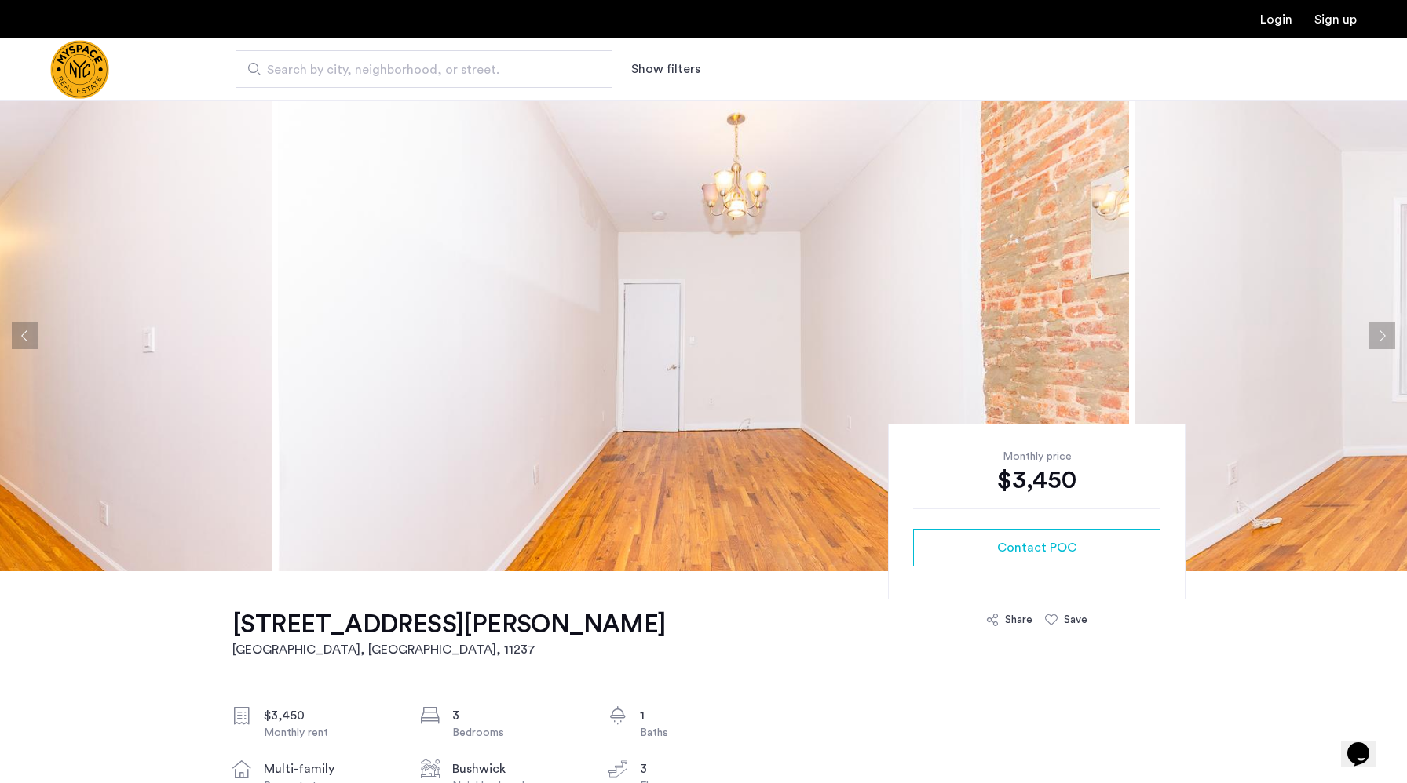
click at [1379, 334] on button "Next apartment" at bounding box center [1381, 336] width 27 height 27
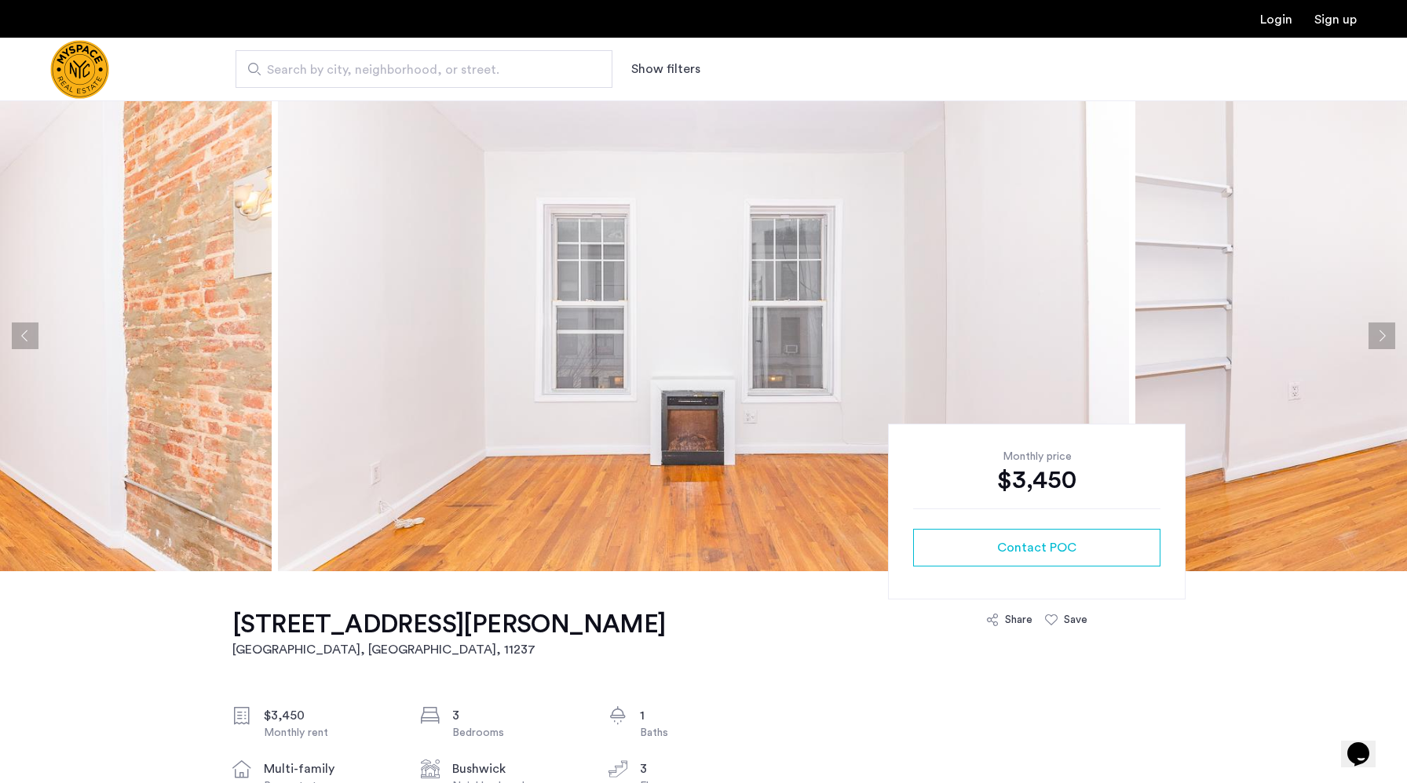
click at [1379, 334] on button "Next apartment" at bounding box center [1381, 336] width 27 height 27
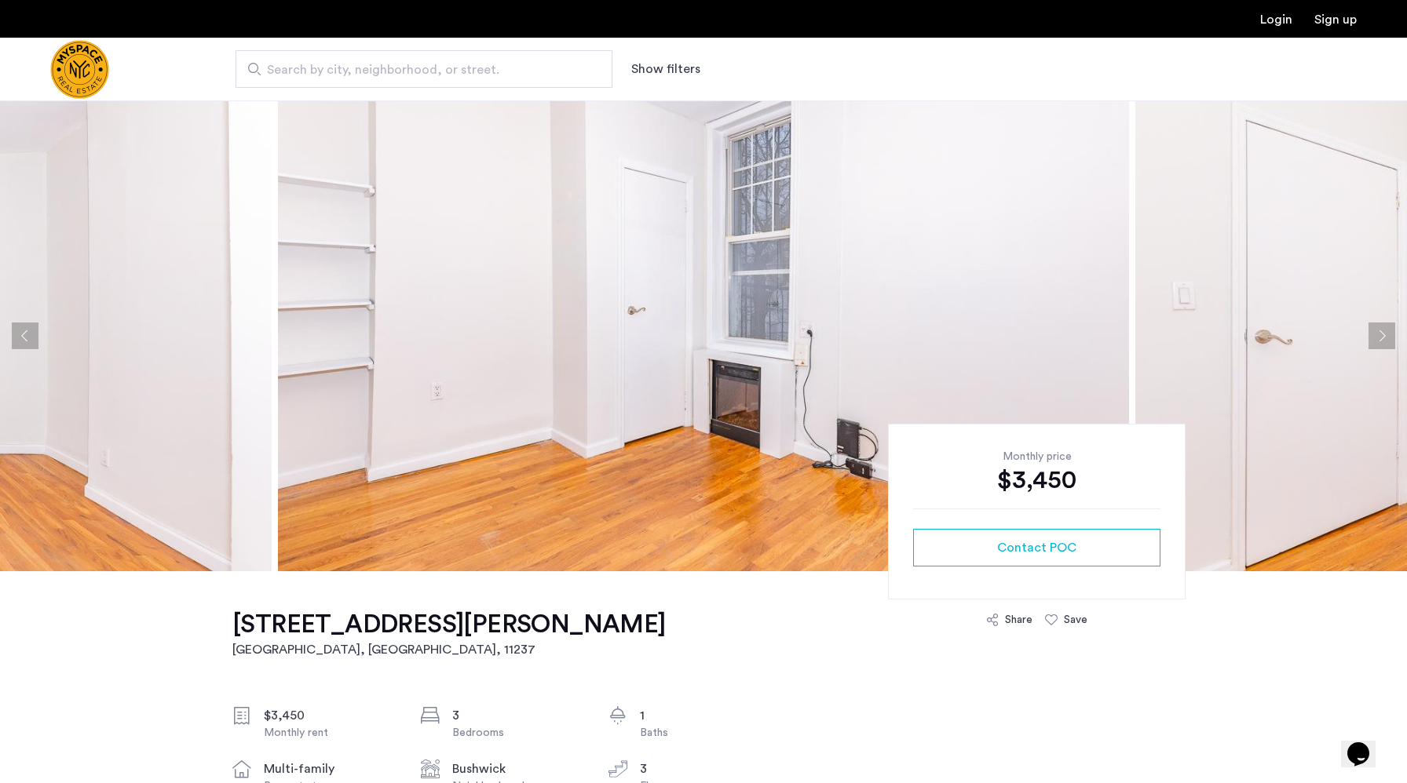
click at [1379, 334] on button "Next apartment" at bounding box center [1381, 336] width 27 height 27
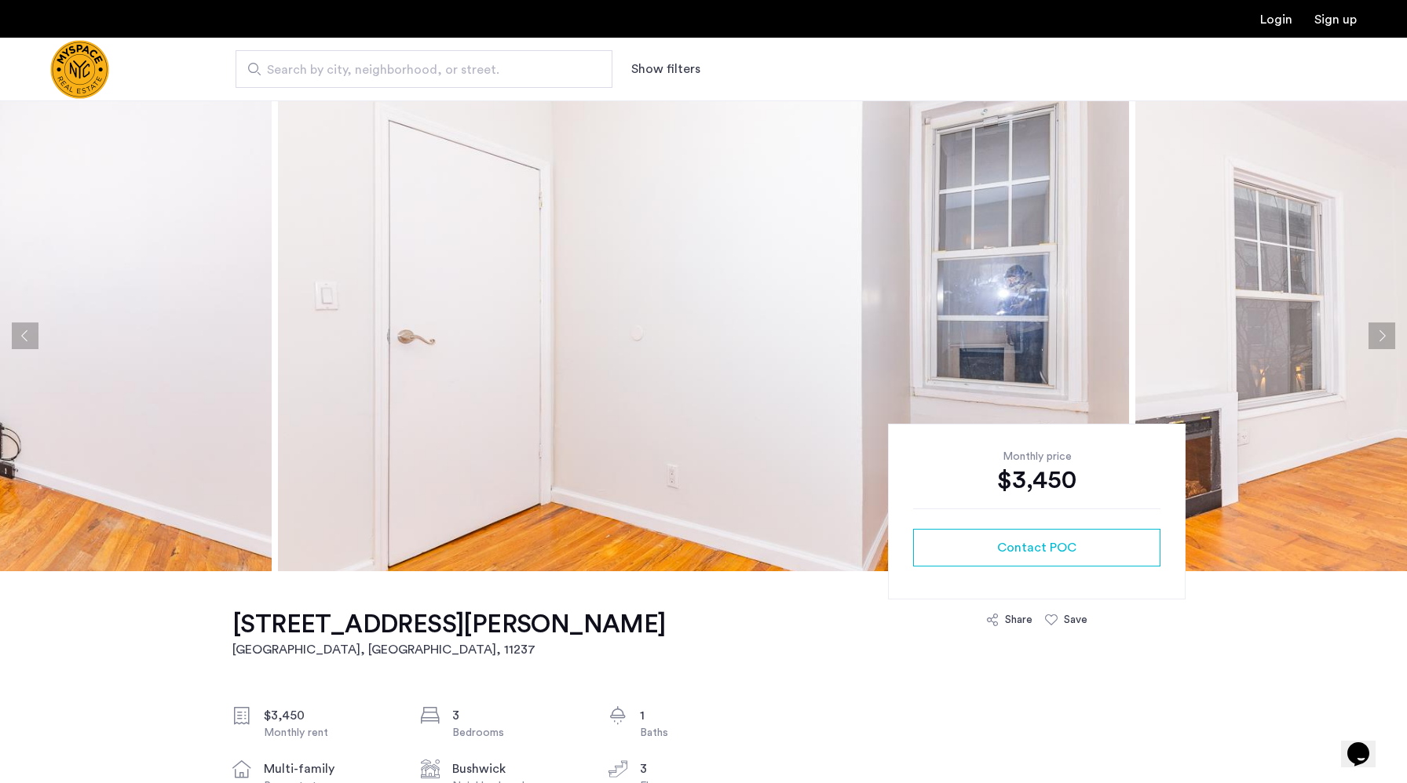
click at [1379, 334] on button "Next apartment" at bounding box center [1381, 336] width 27 height 27
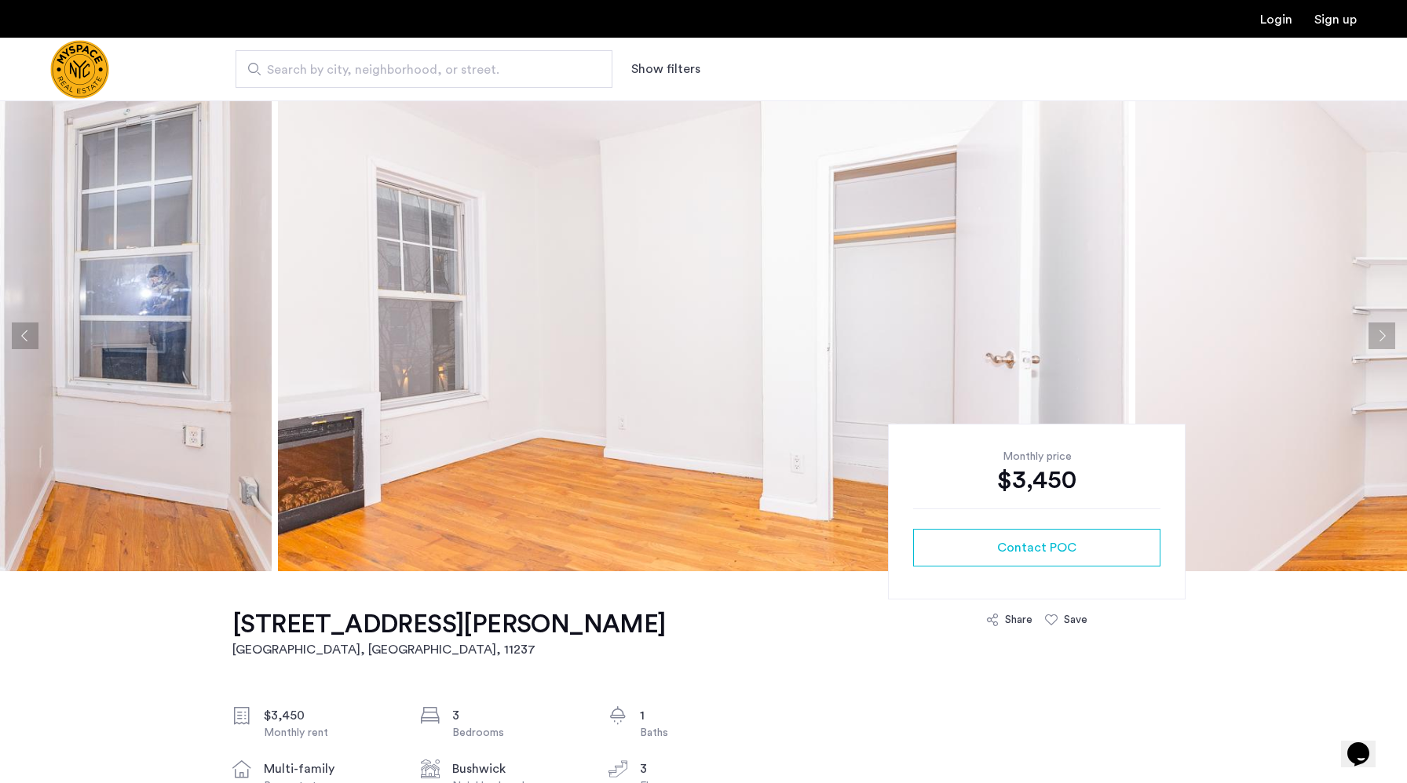
click at [1379, 334] on button "Next apartment" at bounding box center [1381, 336] width 27 height 27
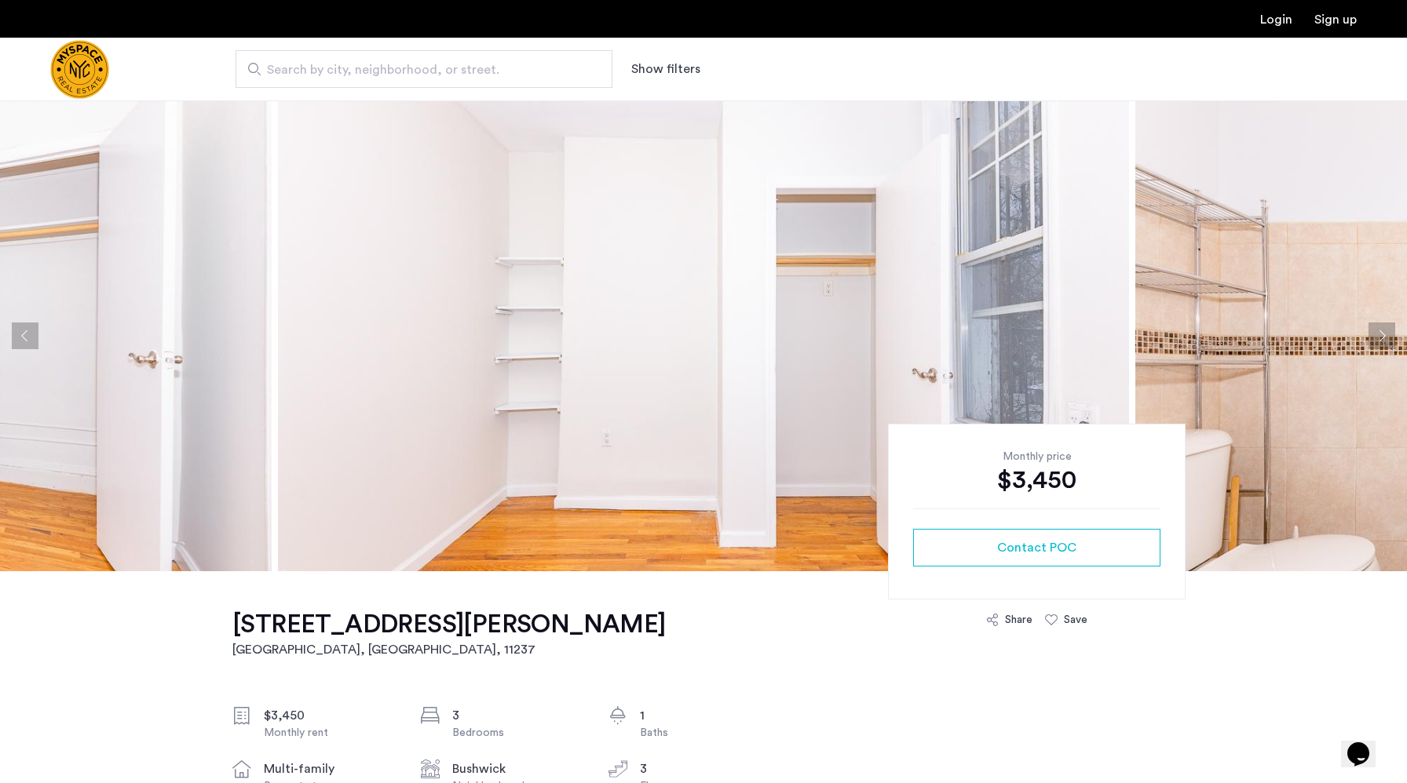
click at [1379, 334] on button "Next apartment" at bounding box center [1381, 336] width 27 height 27
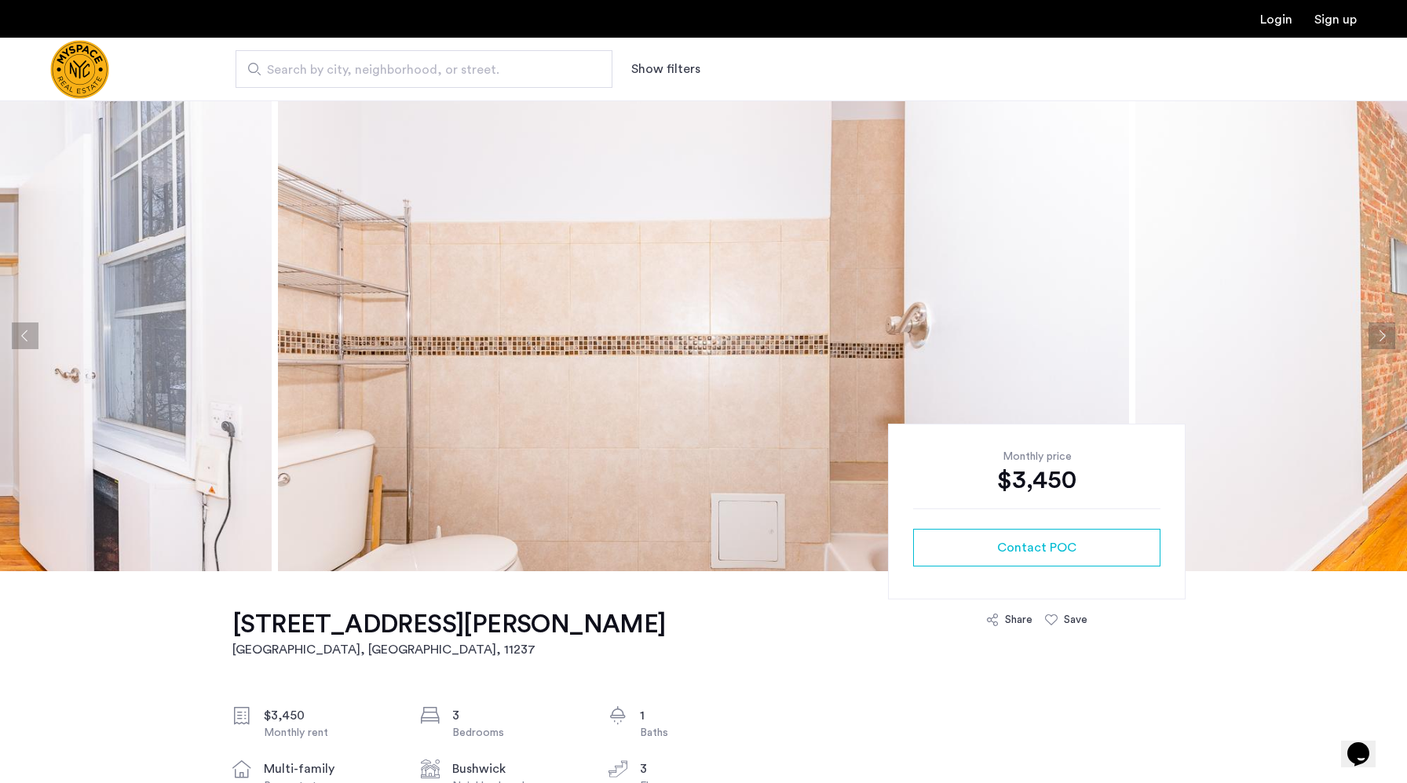
click at [1379, 334] on button "Next apartment" at bounding box center [1381, 336] width 27 height 27
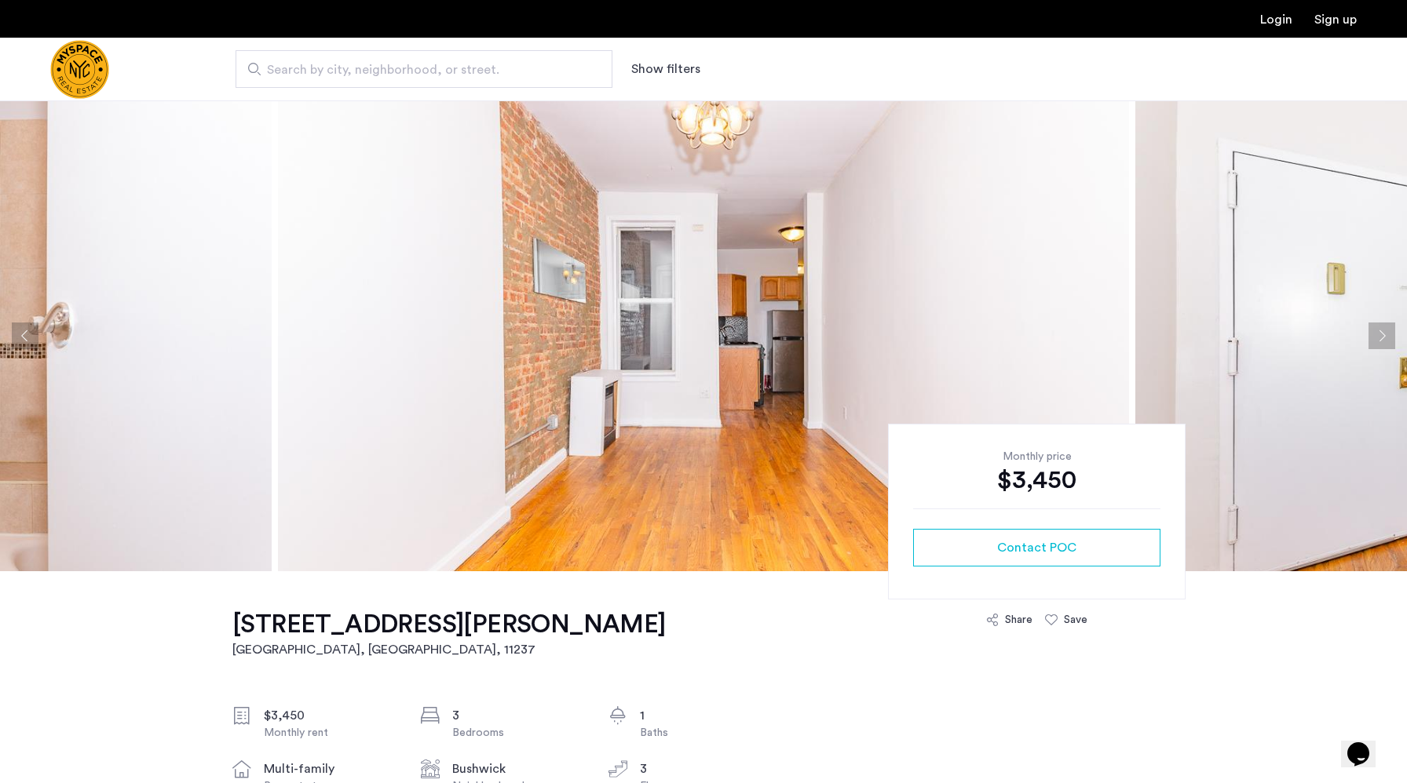
click at [1379, 334] on button "Next apartment" at bounding box center [1381, 336] width 27 height 27
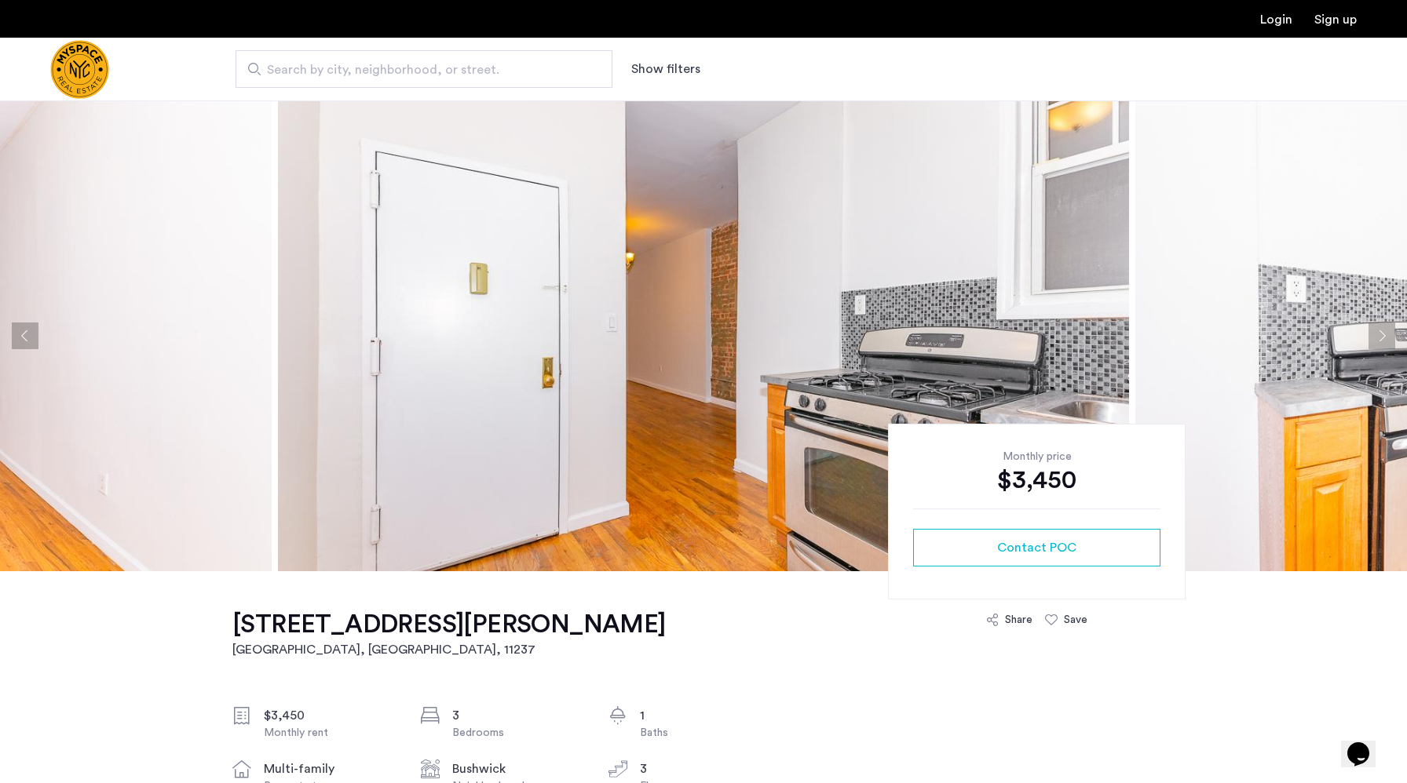
click at [1379, 334] on button "Next apartment" at bounding box center [1381, 336] width 27 height 27
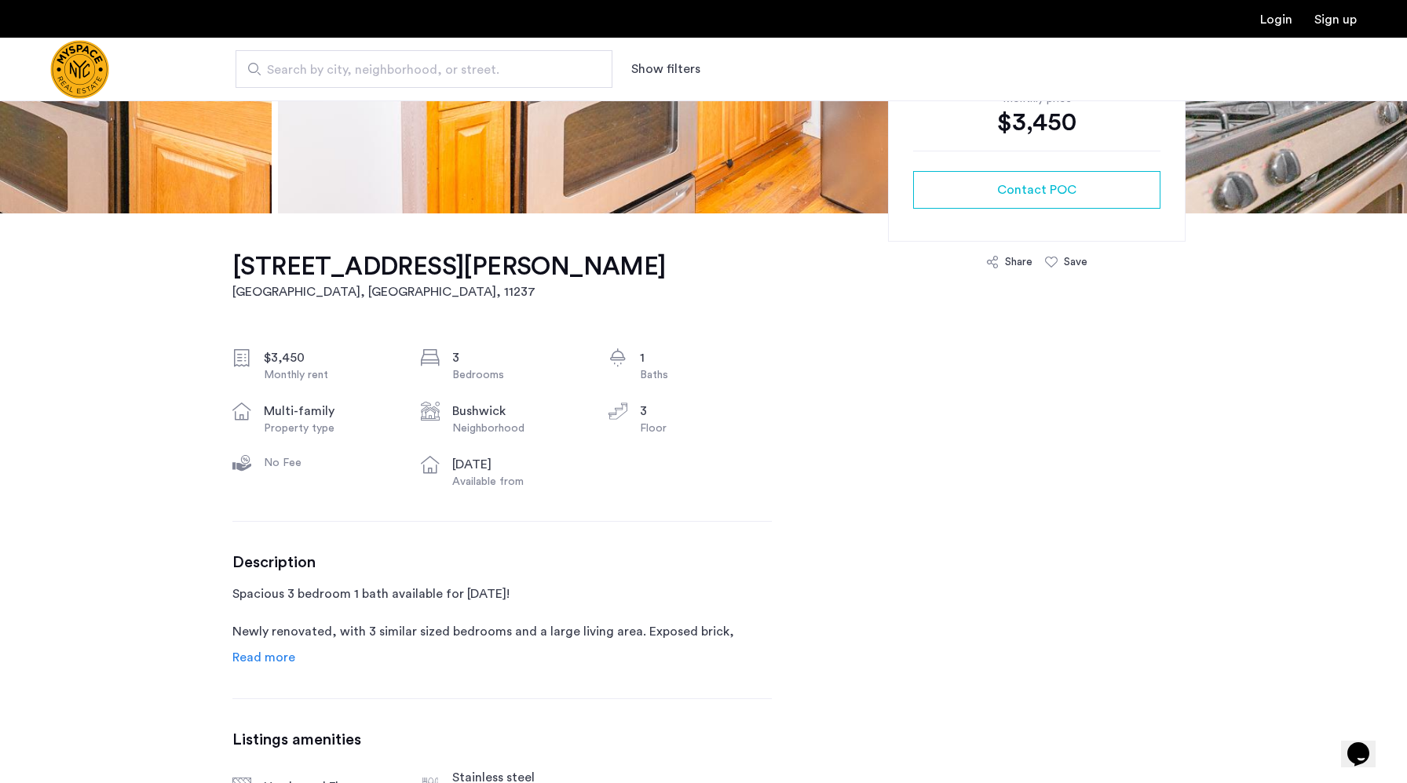
scroll to position [354, 0]
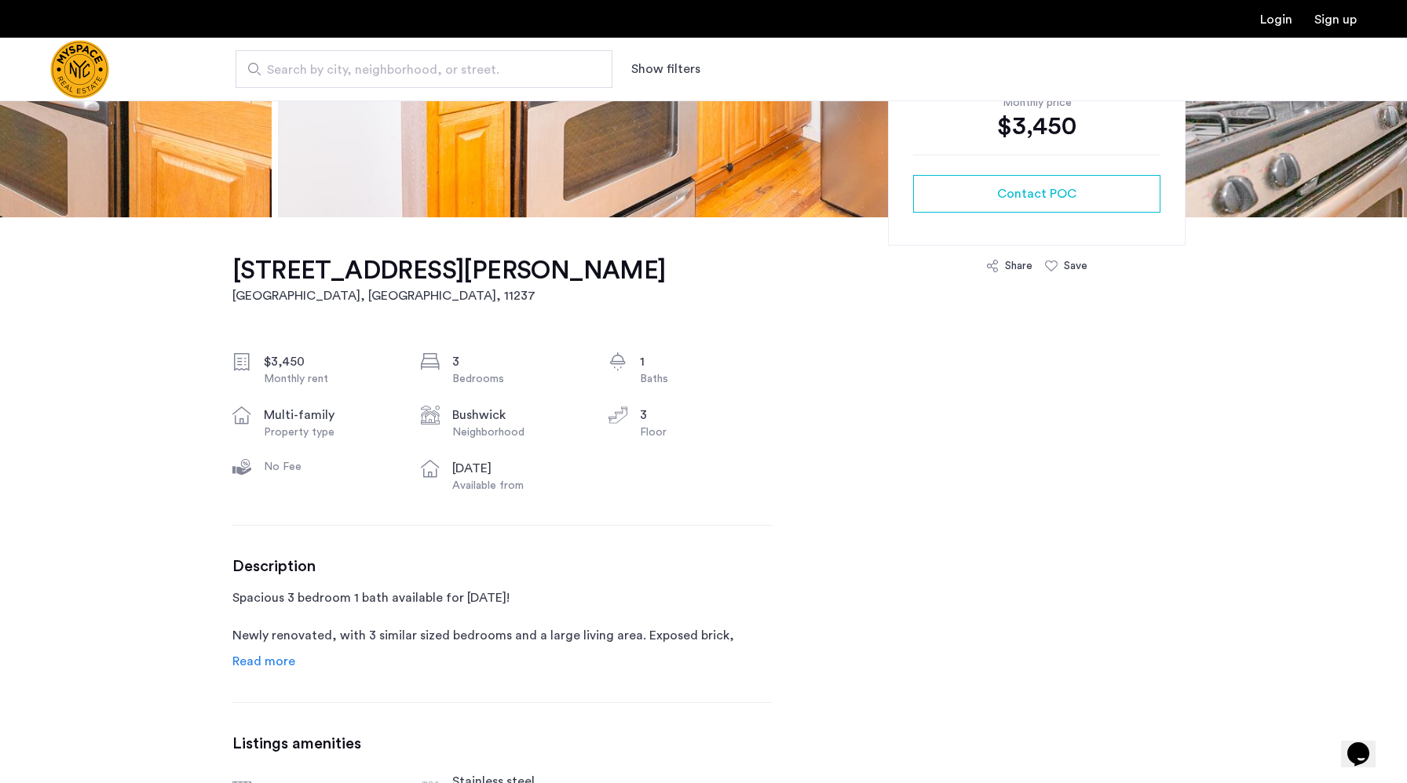
click at [281, 667] on span "Read more" at bounding box center [263, 662] width 63 height 13
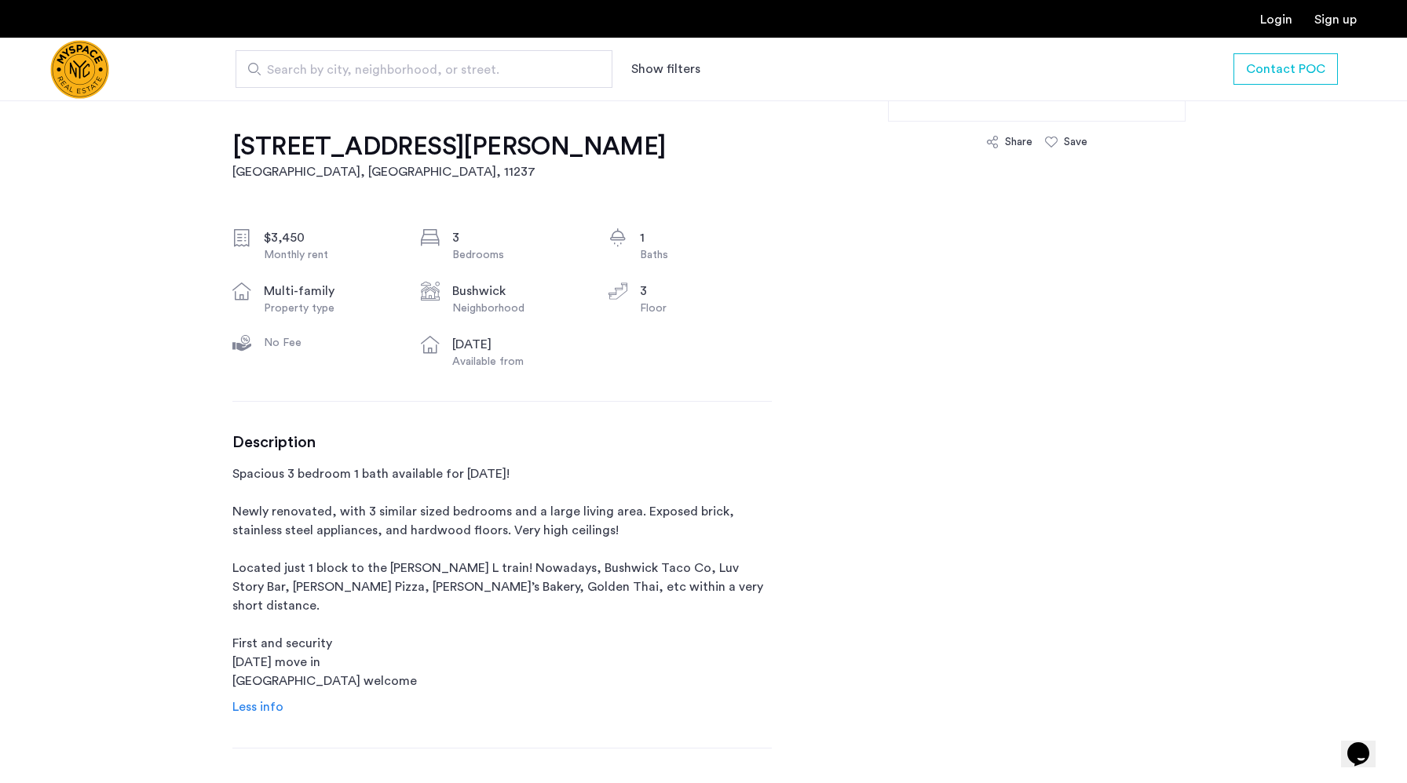
scroll to position [480, 0]
